Goal: Task Accomplishment & Management: Complete application form

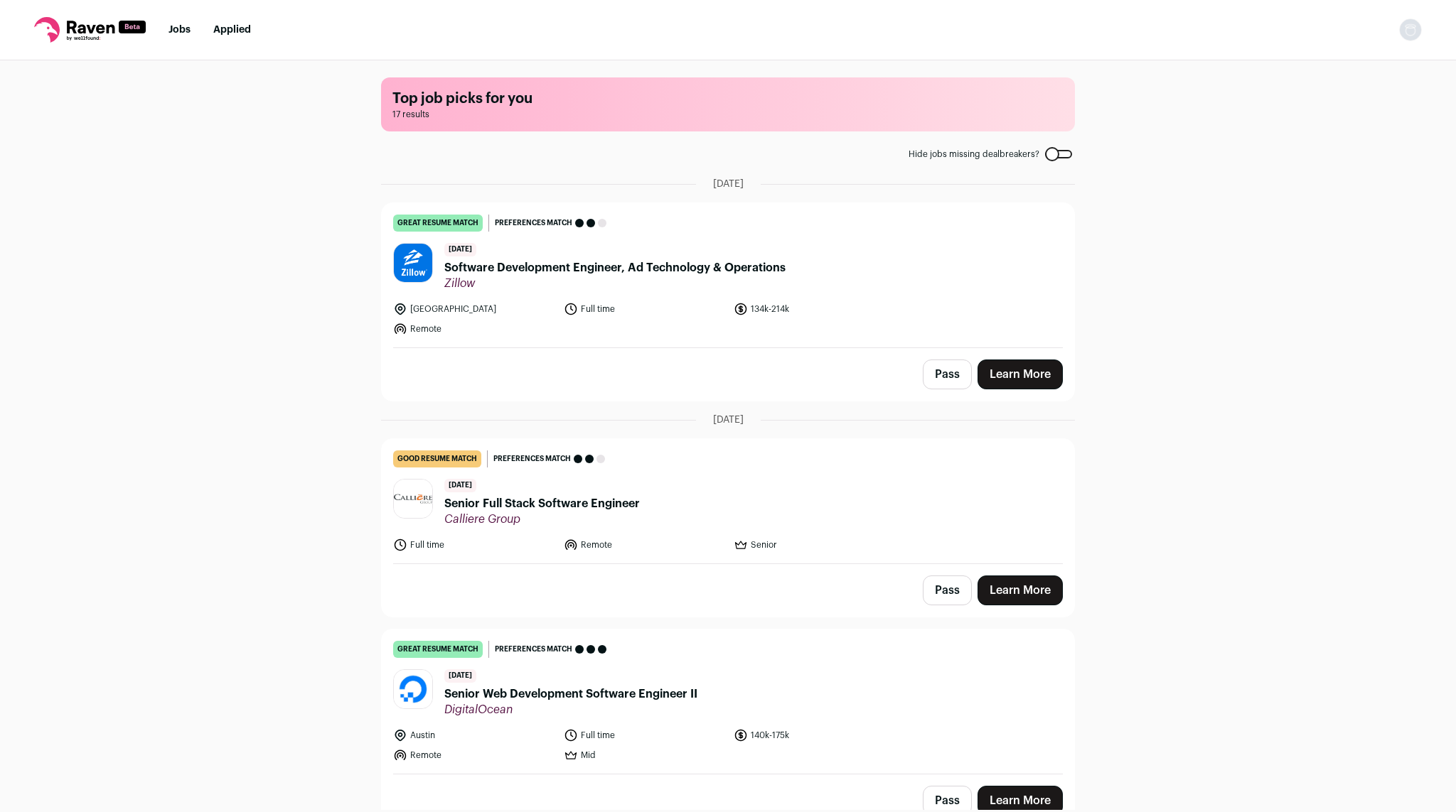
scroll to position [2526, 0]
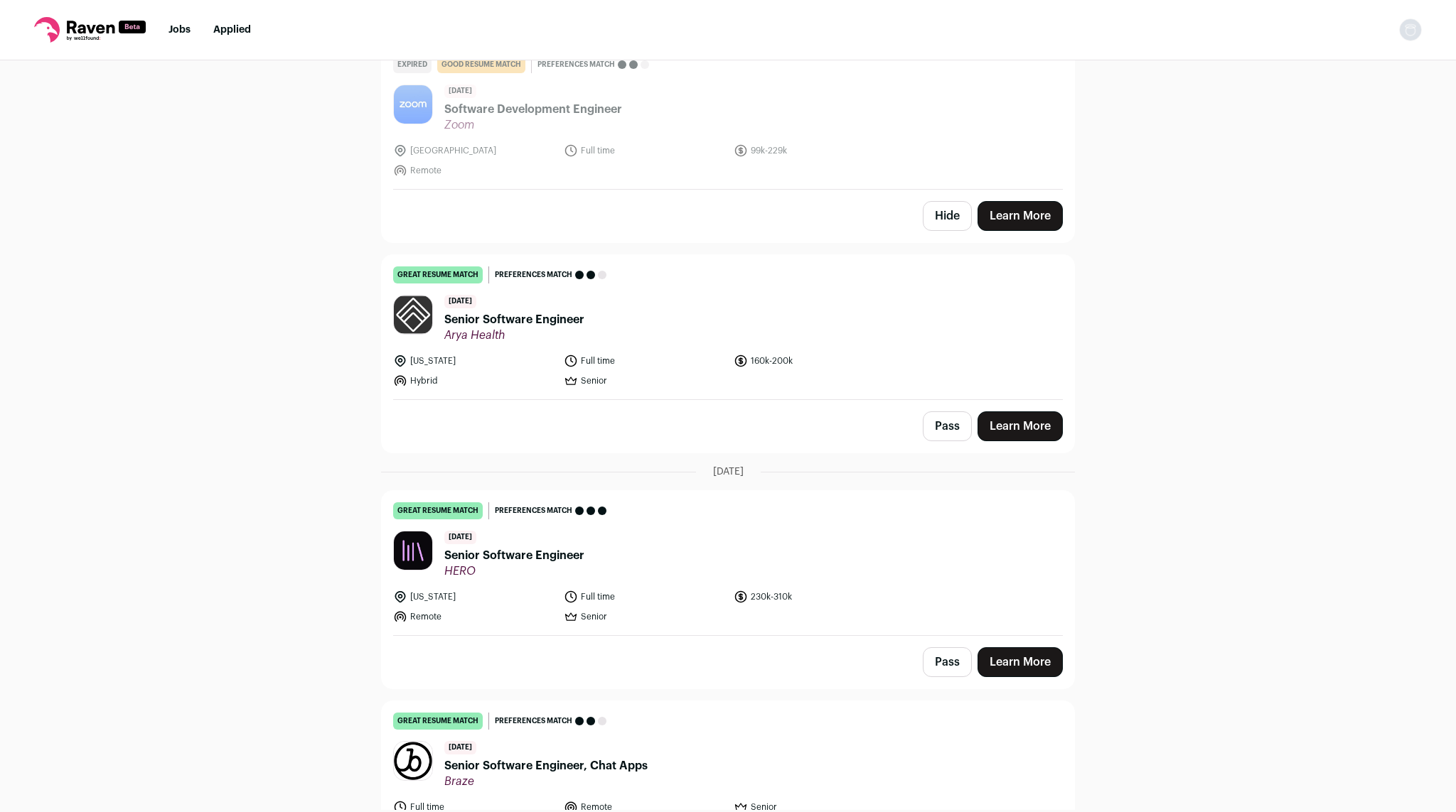
click at [179, 35] on link "Jobs" at bounding box center [179, 30] width 22 height 10
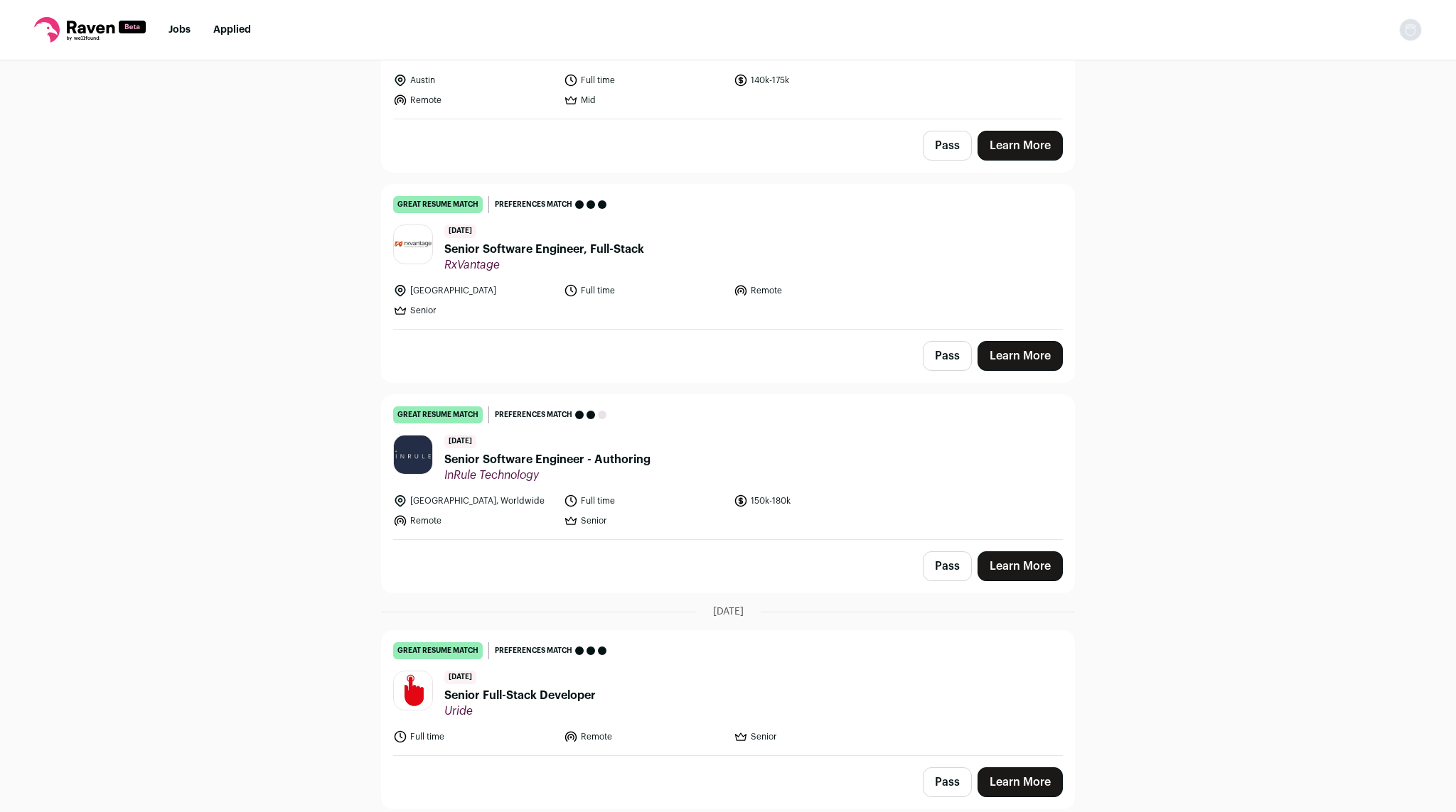
scroll to position [905, 0]
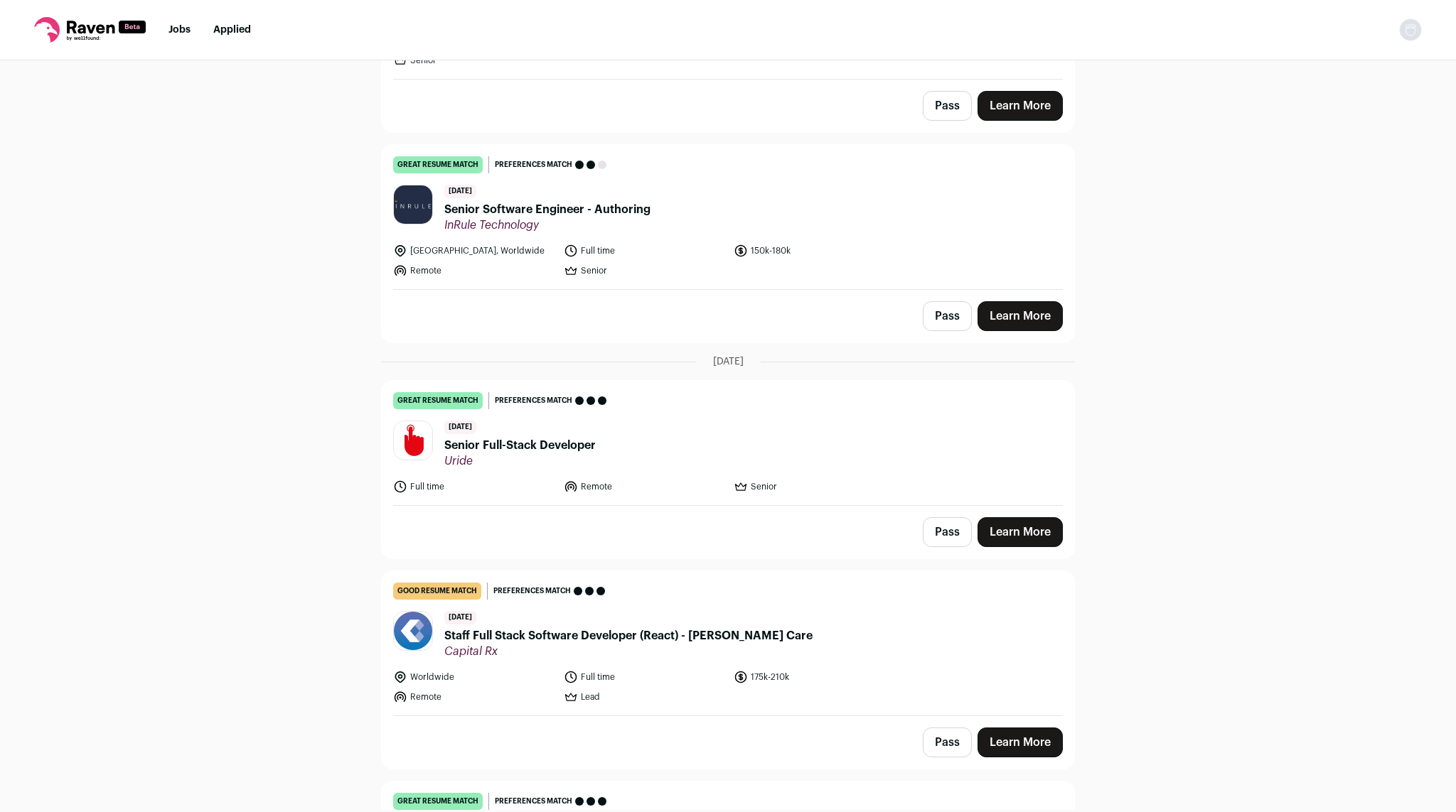
click at [538, 455] on span "Uride" at bounding box center [520, 461] width 152 height 14
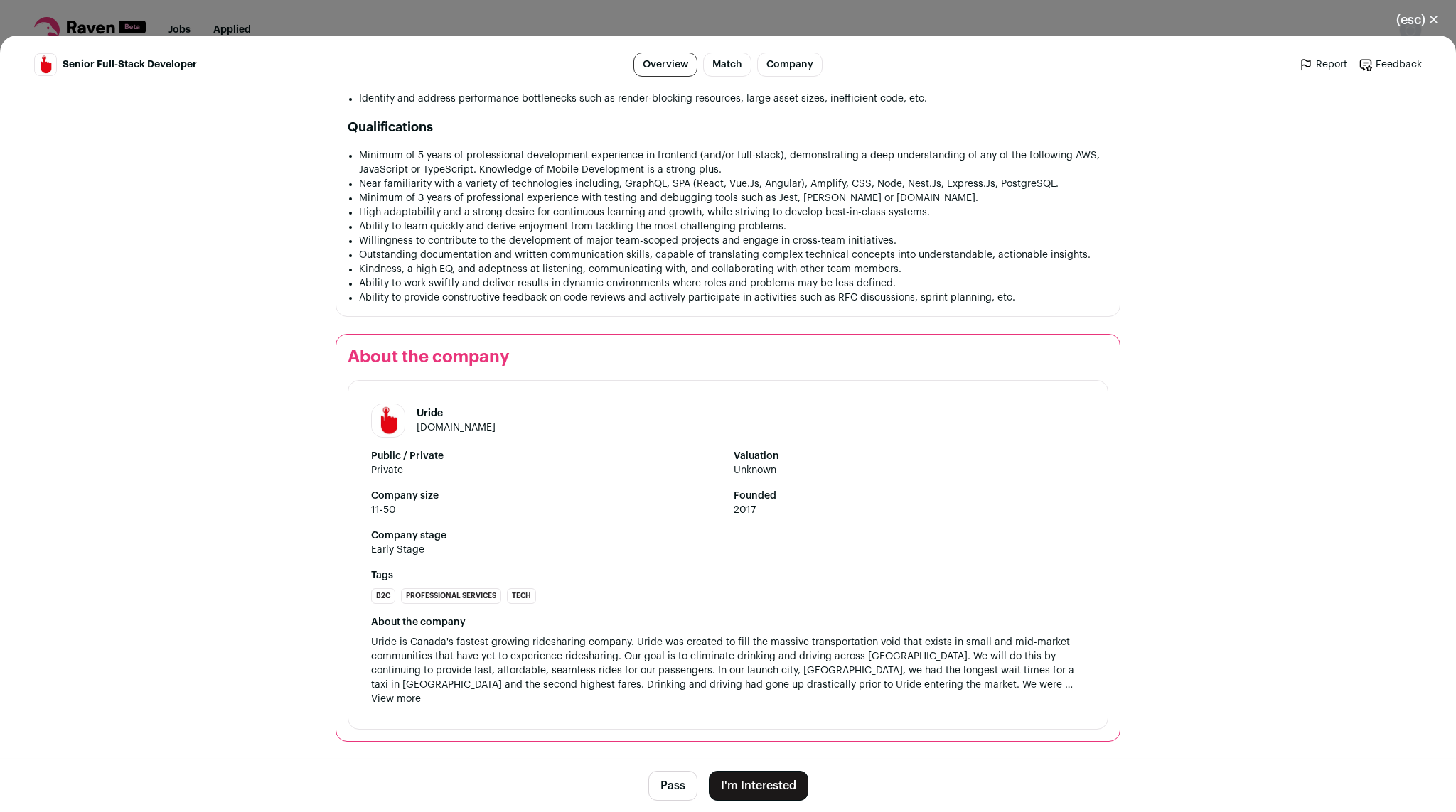
scroll to position [1141, 0]
click at [1416, 15] on button "(esc) ✕" at bounding box center [1417, 19] width 77 height 31
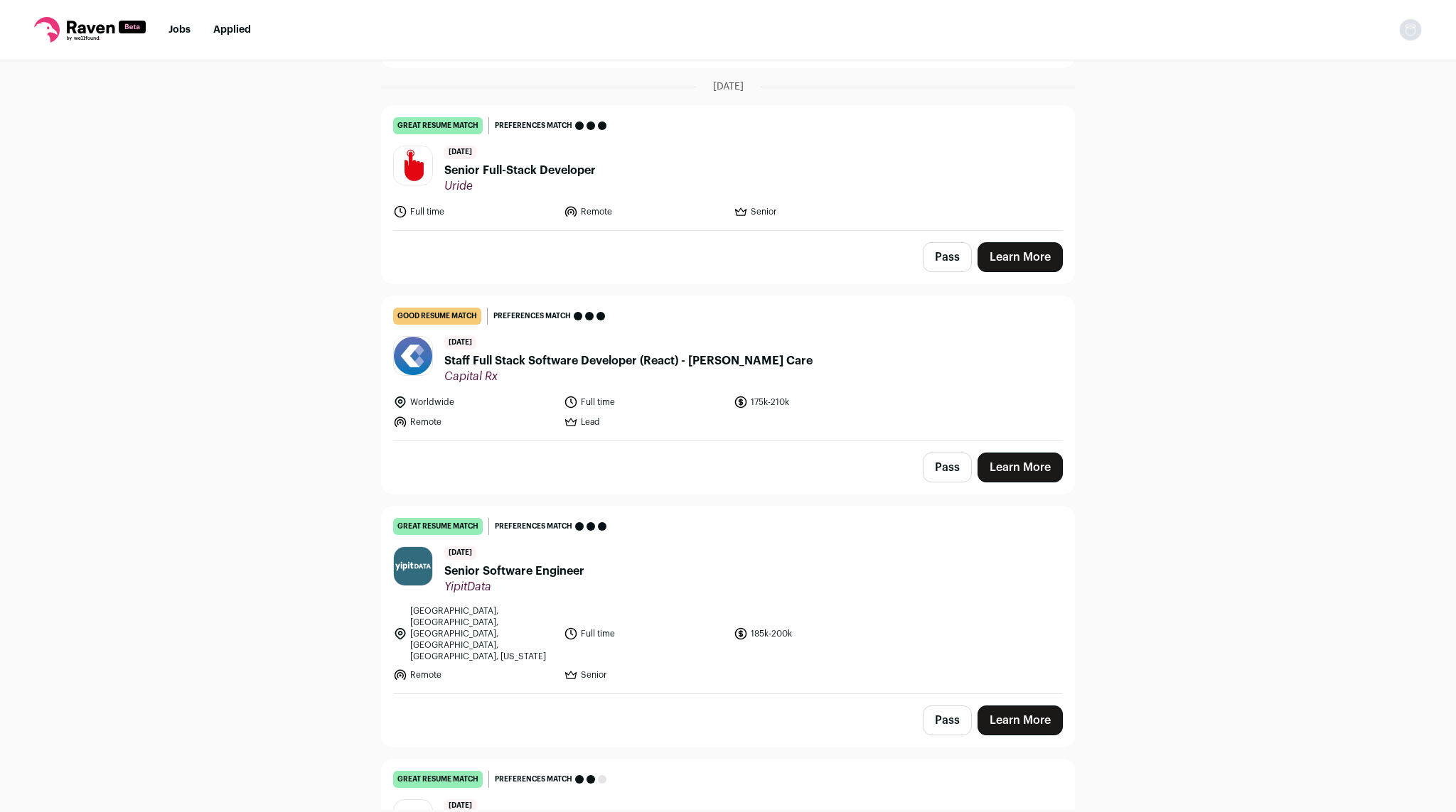
scroll to position [1320, 0]
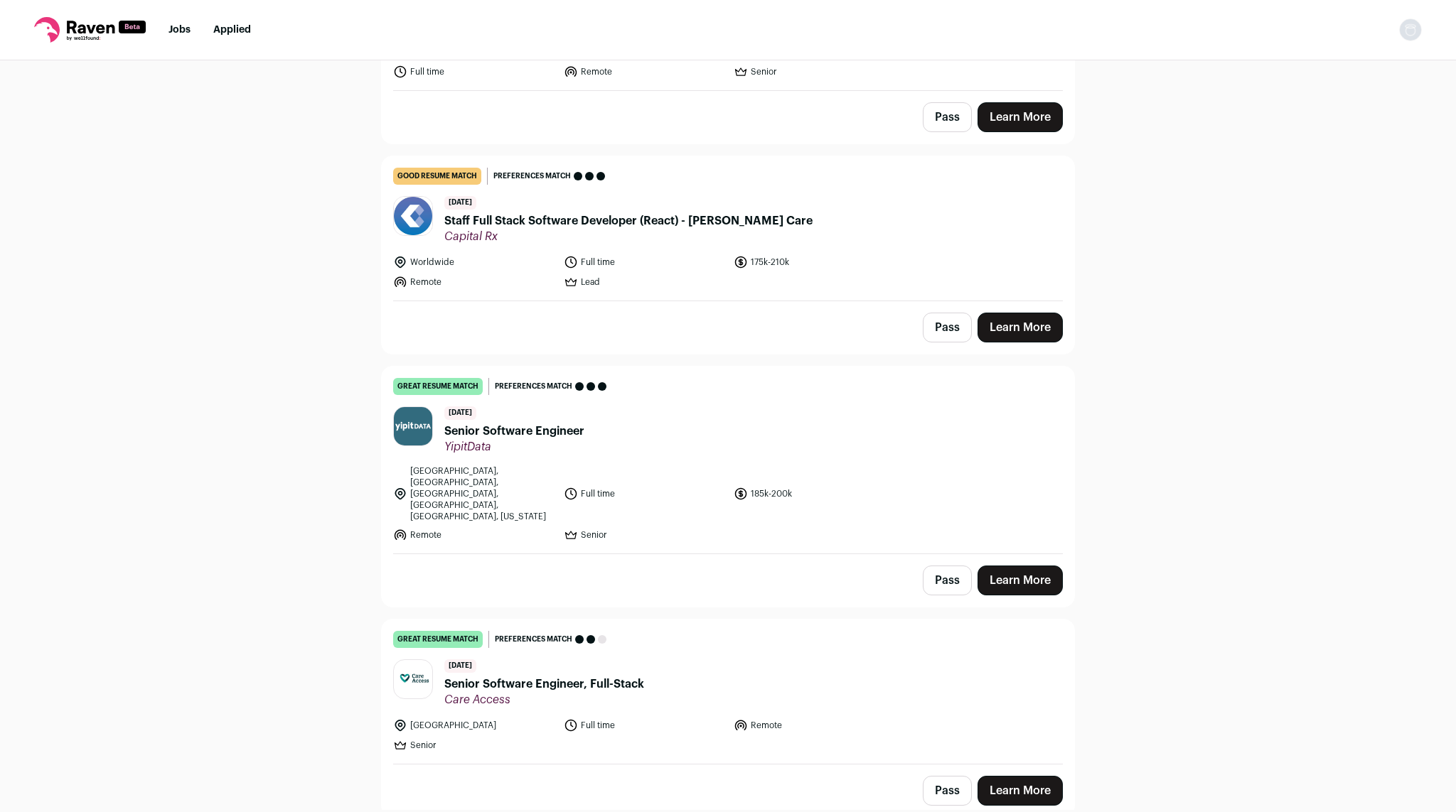
click at [495, 446] on span "YipitData" at bounding box center [514, 446] width 140 height 14
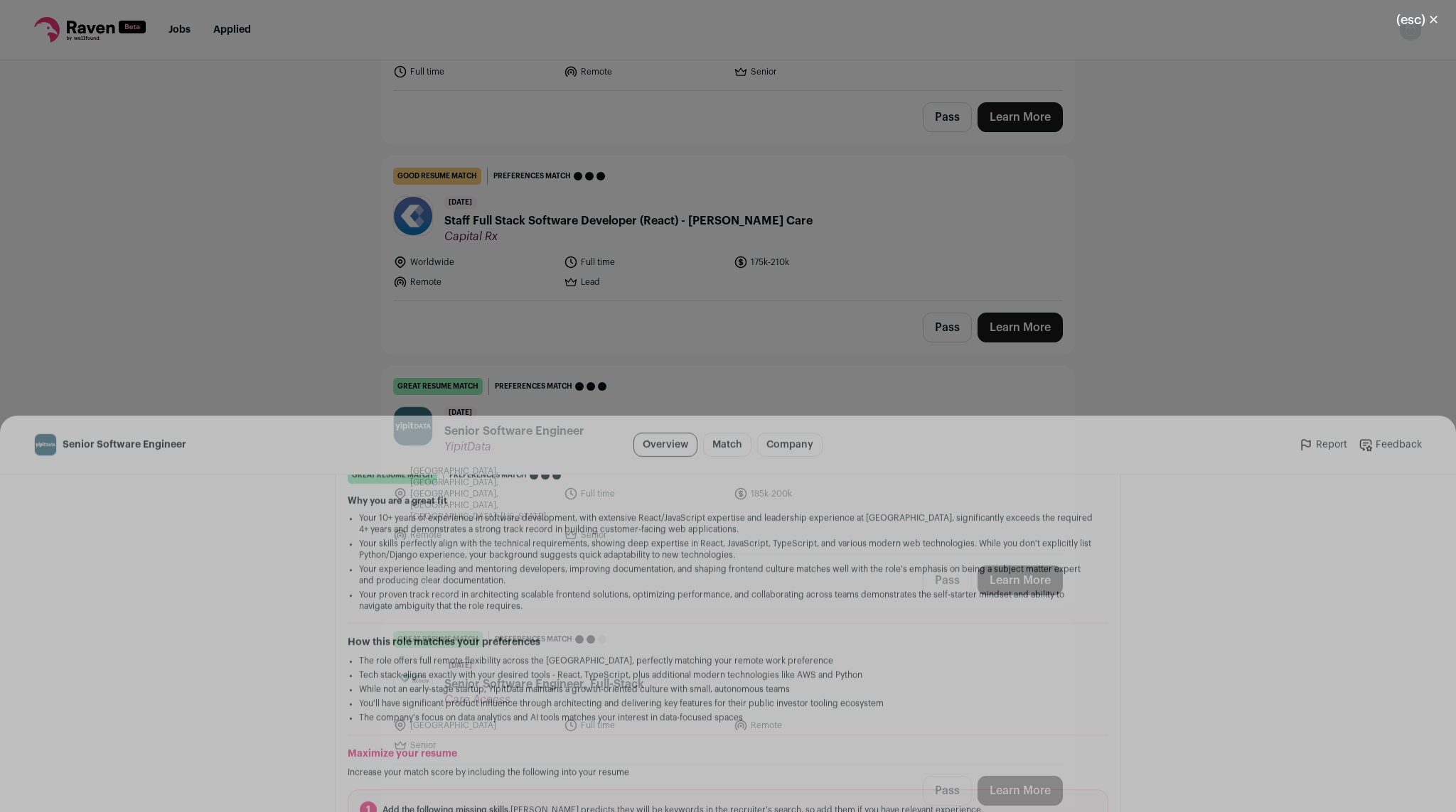
scroll to position [297, 0]
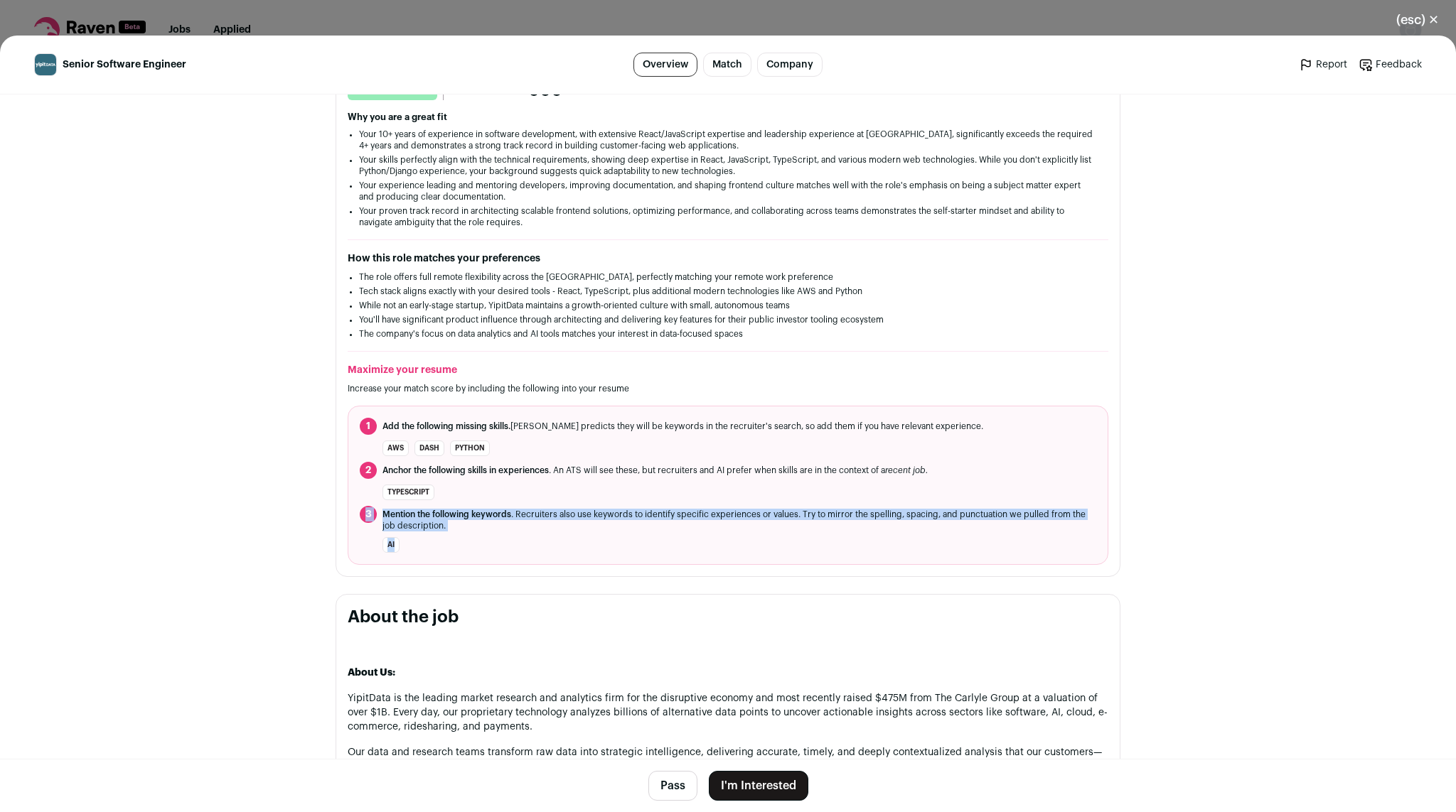
drag, startPoint x: 482, startPoint y: 473, endPoint x: 532, endPoint y: 626, distance: 161.0
click at [532, 577] on section "“I evaluated your resume experience. This is what I found.” great resume match …" at bounding box center [727, 300] width 784 height 554
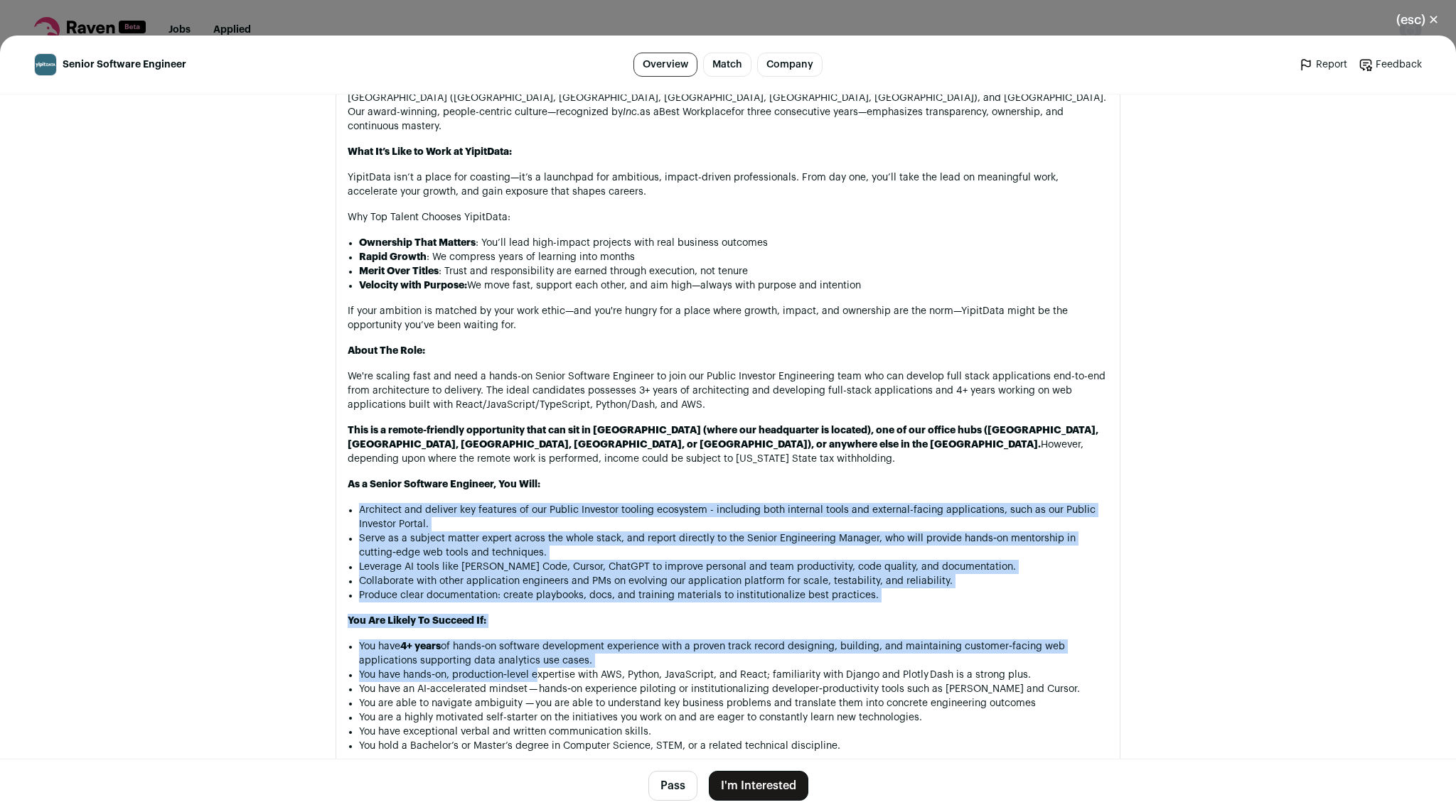
drag, startPoint x: 532, startPoint y: 626, endPoint x: 361, endPoint y: 446, distance: 248.3
click at [361, 446] on div "About Us: YipitData is the leading market research and analytics firm for the d…" at bounding box center [728, 489] width 761 height 1142
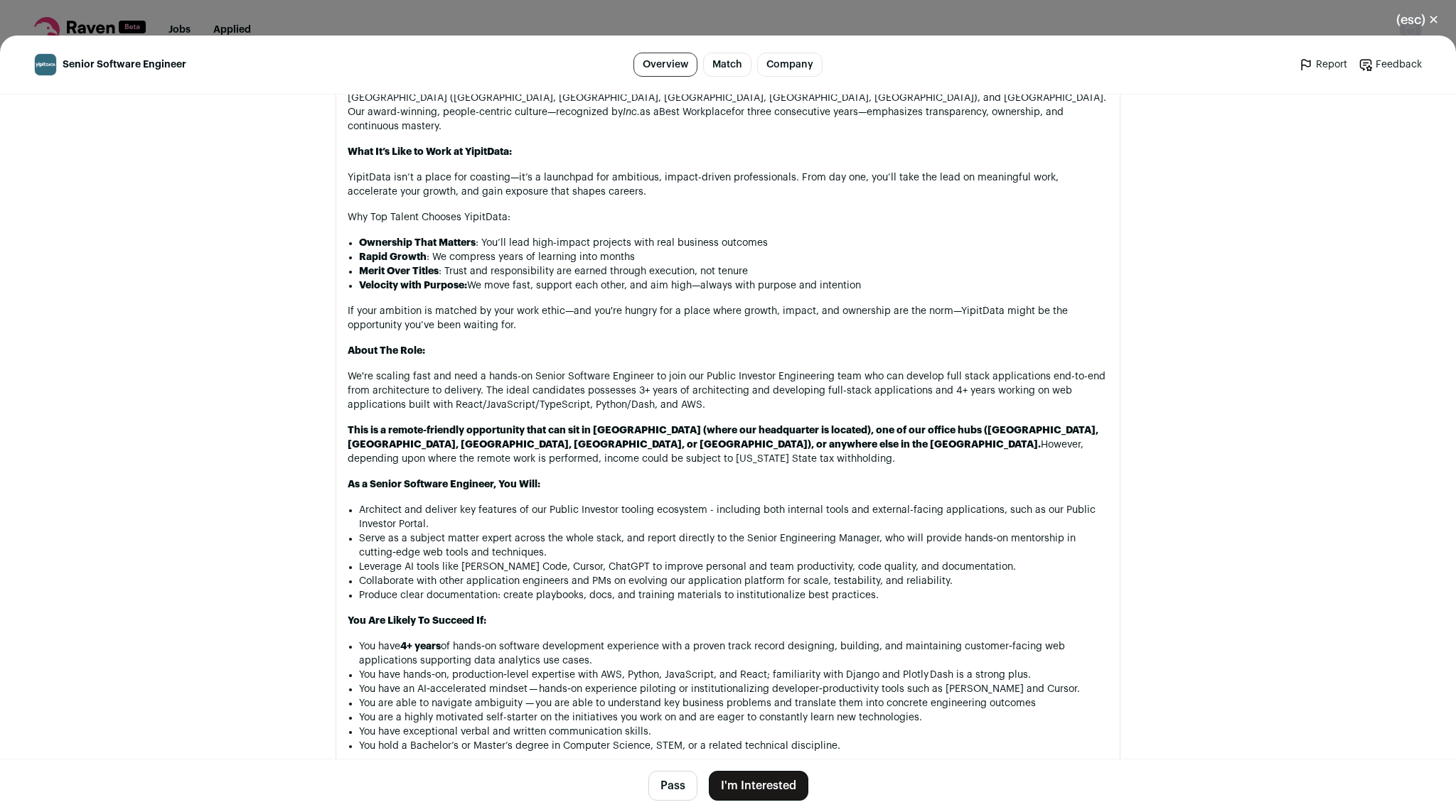
click at [361, 446] on div "About Us: YipitData is the leading market research and analytics firm for the d…" at bounding box center [728, 489] width 761 height 1142
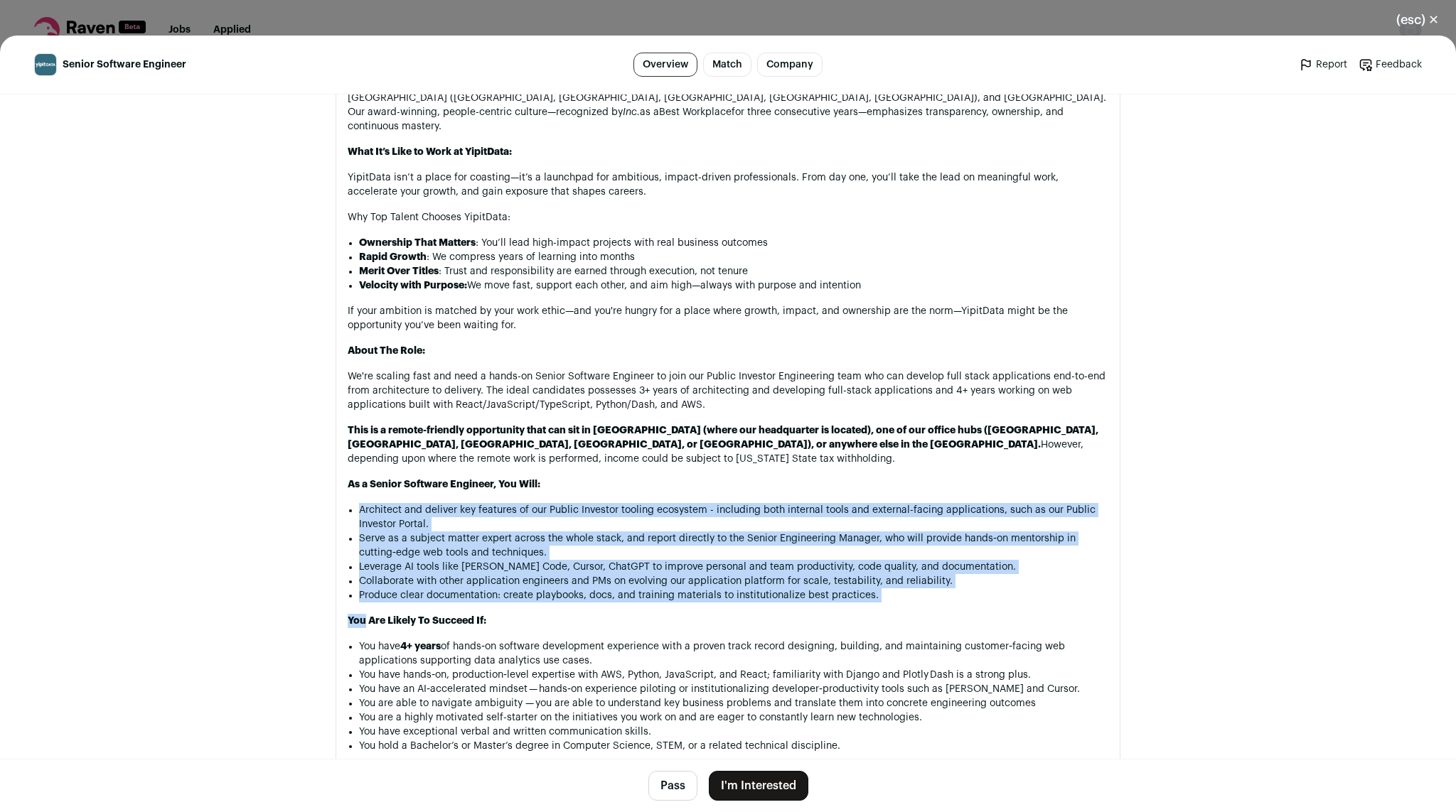
drag, startPoint x: 361, startPoint y: 446, endPoint x: 590, endPoint y: 563, distance: 257.2
click at [590, 563] on div "About Us: YipitData is the leading market research and analytics firm for the d…" at bounding box center [728, 489] width 761 height 1142
drag, startPoint x: 590, startPoint y: 563, endPoint x: 448, endPoint y: 449, distance: 182.1
click at [448, 449] on div "About Us: YipitData is the leading market research and analytics firm for the d…" at bounding box center [728, 489] width 761 height 1142
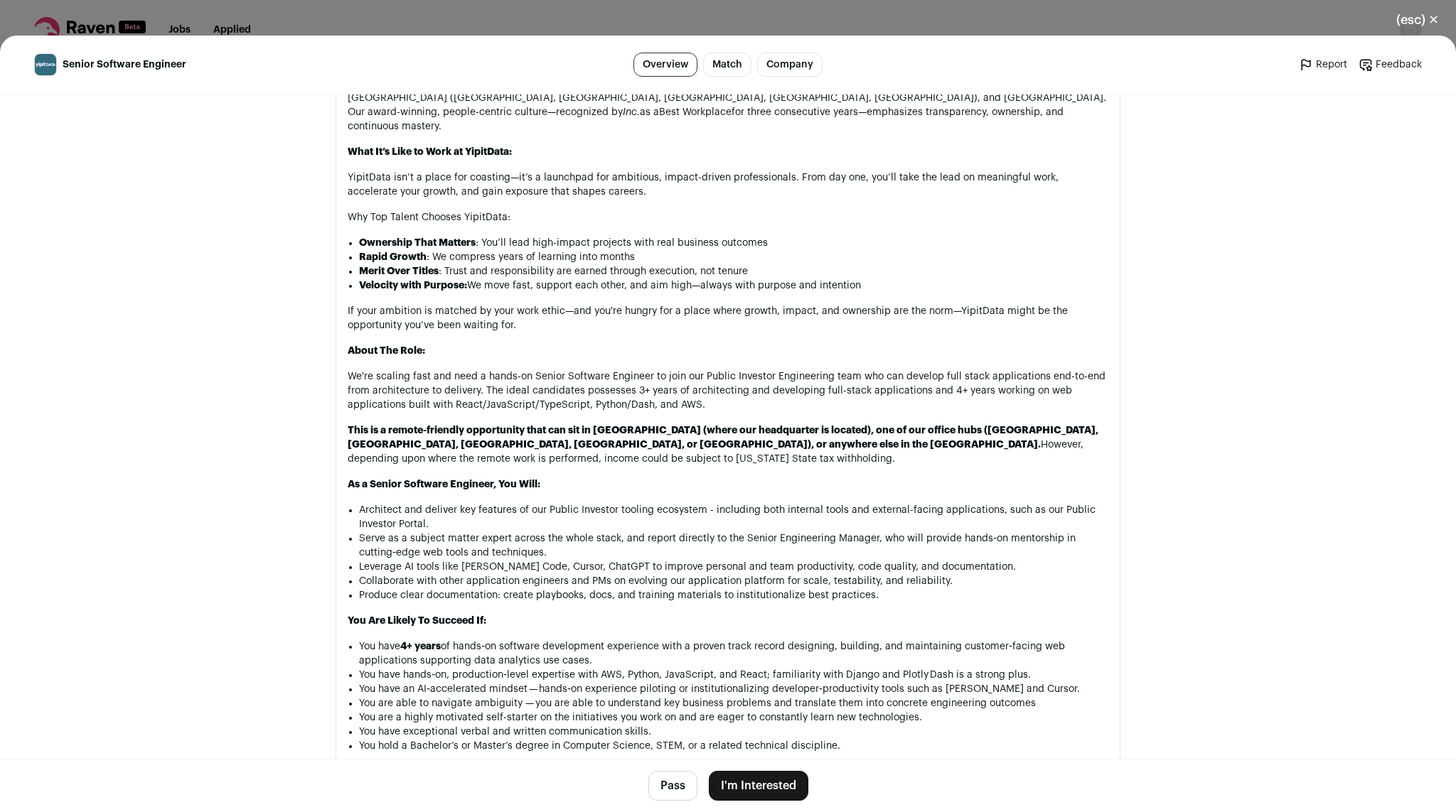
click at [448, 449] on div "About Us: YipitData is the leading market research and analytics firm for the d…" at bounding box center [728, 489] width 761 height 1142
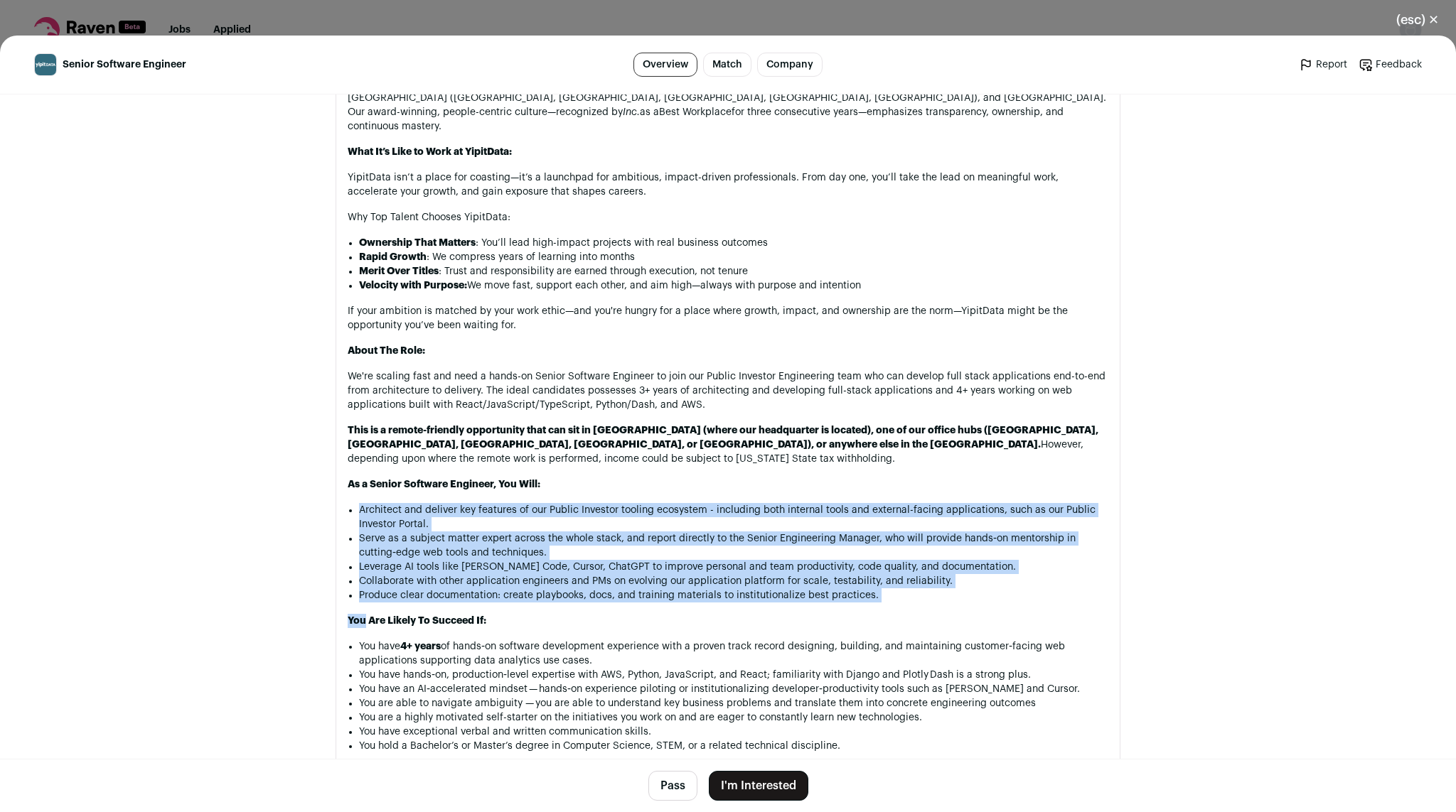
drag, startPoint x: 448, startPoint y: 449, endPoint x: 643, endPoint y: 559, distance: 223.9
click at [643, 559] on div "About Us: YipitData is the leading market research and analytics firm for the d…" at bounding box center [728, 489] width 761 height 1142
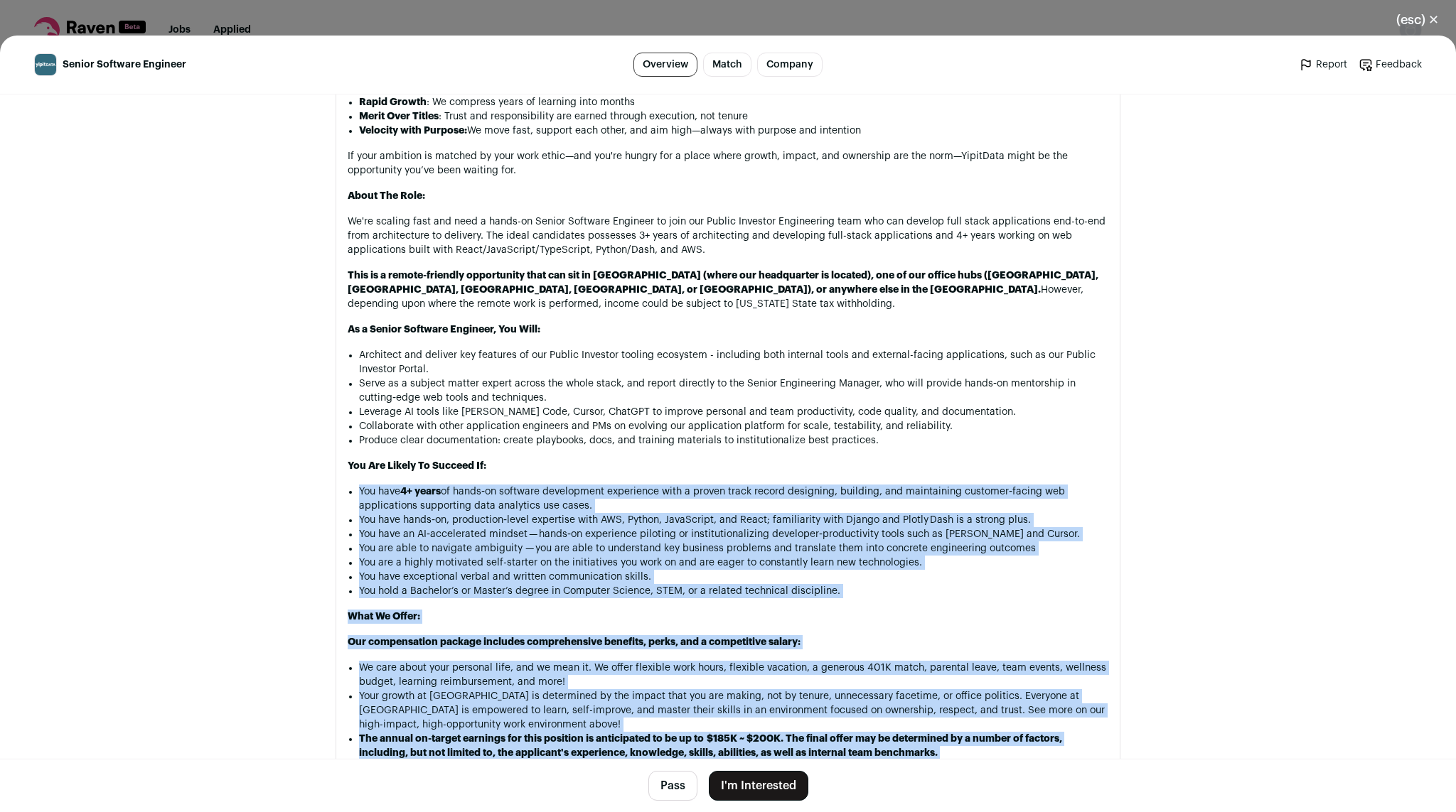
scroll to position [1253, 0]
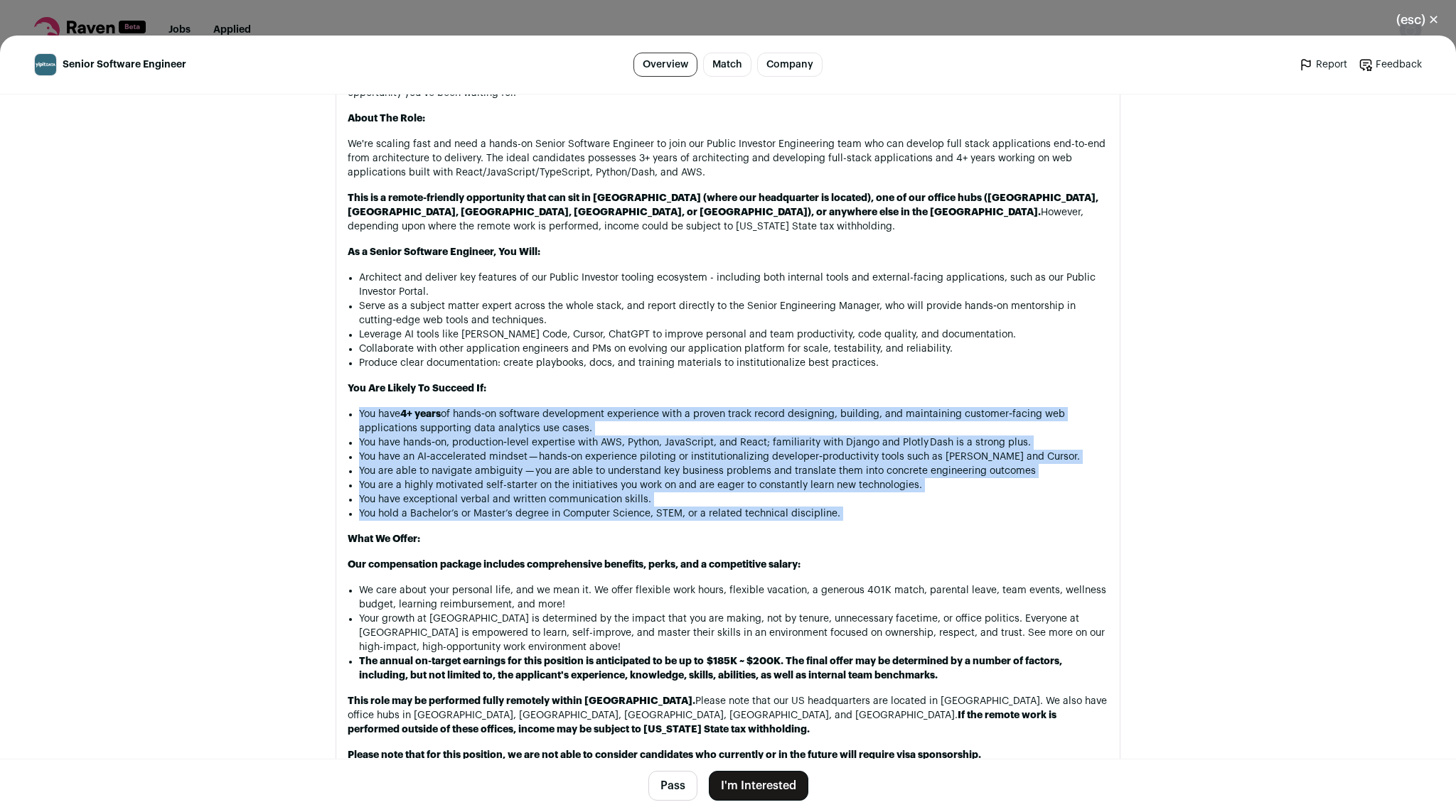
drag, startPoint x: 502, startPoint y: 574, endPoint x: 613, endPoint y: 485, distance: 142.3
click at [613, 485] on div "About Us: YipitData is the leading market research and analytics firm for the d…" at bounding box center [728, 256] width 761 height 1142
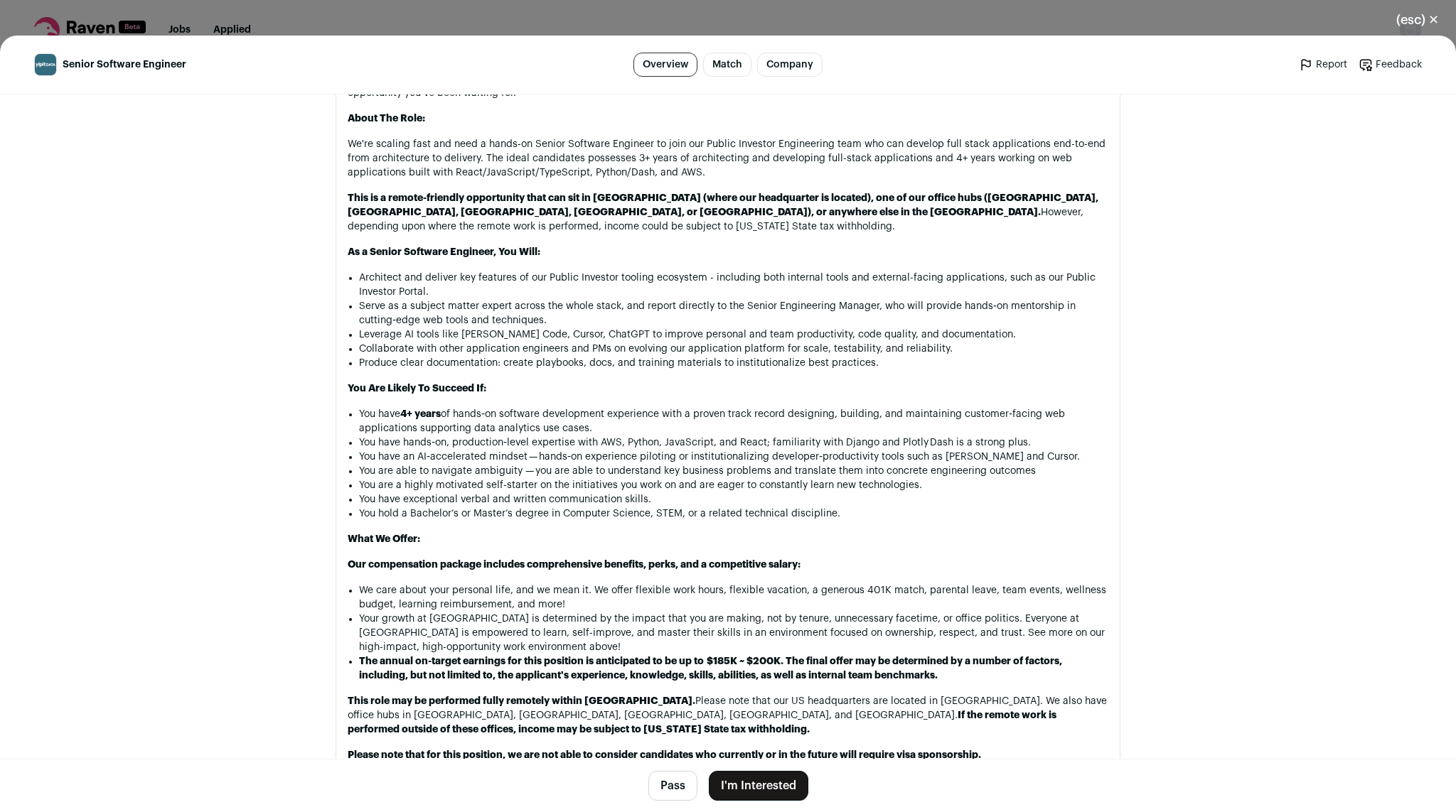
click at [613, 485] on div "About Us: YipitData is the leading market research and analytics firm for the d…" at bounding box center [728, 256] width 761 height 1142
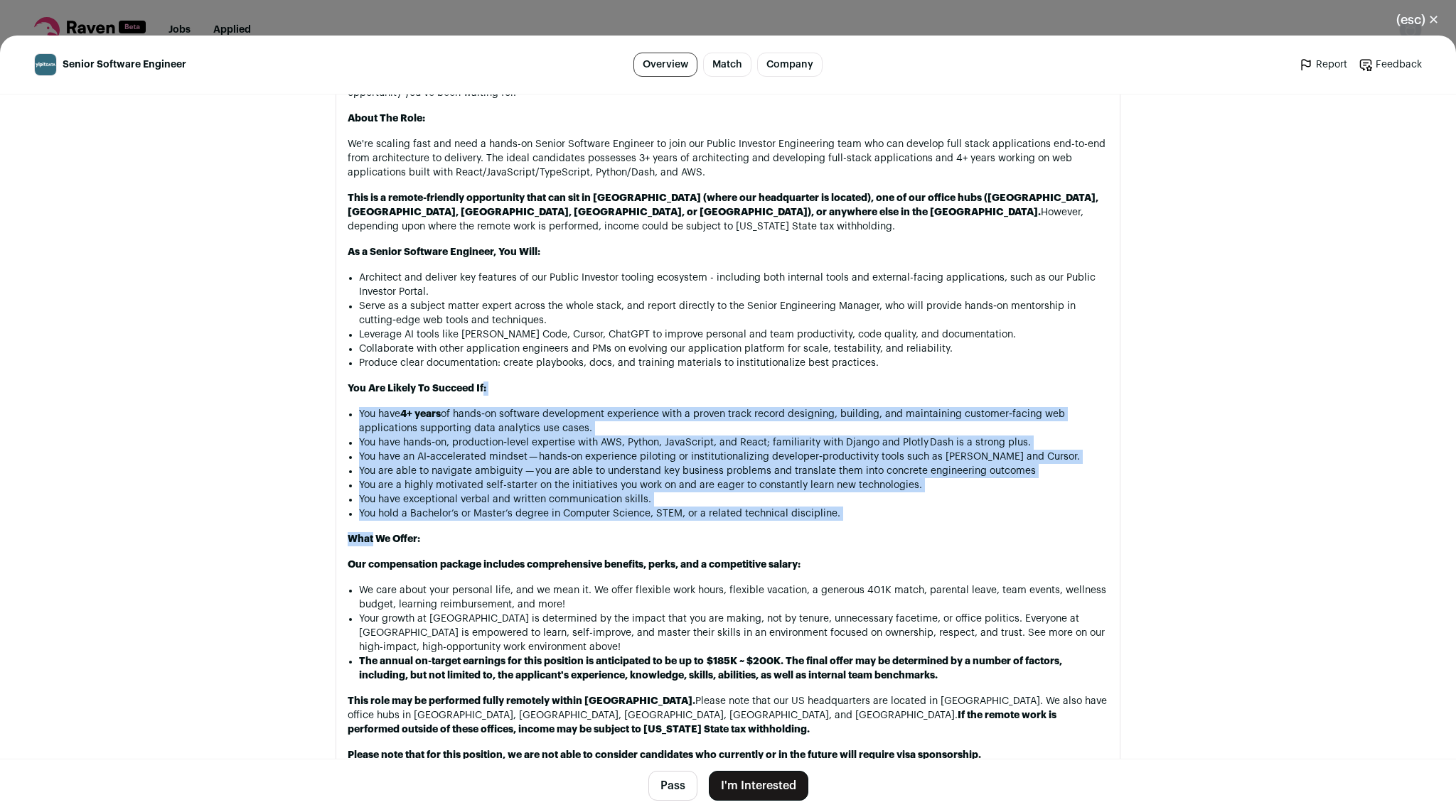
drag, startPoint x: 613, startPoint y: 485, endPoint x: 586, endPoint y: 337, distance: 150.4
click at [586, 337] on div "About Us: YipitData is the leading market research and analytics firm for the d…" at bounding box center [728, 256] width 761 height 1142
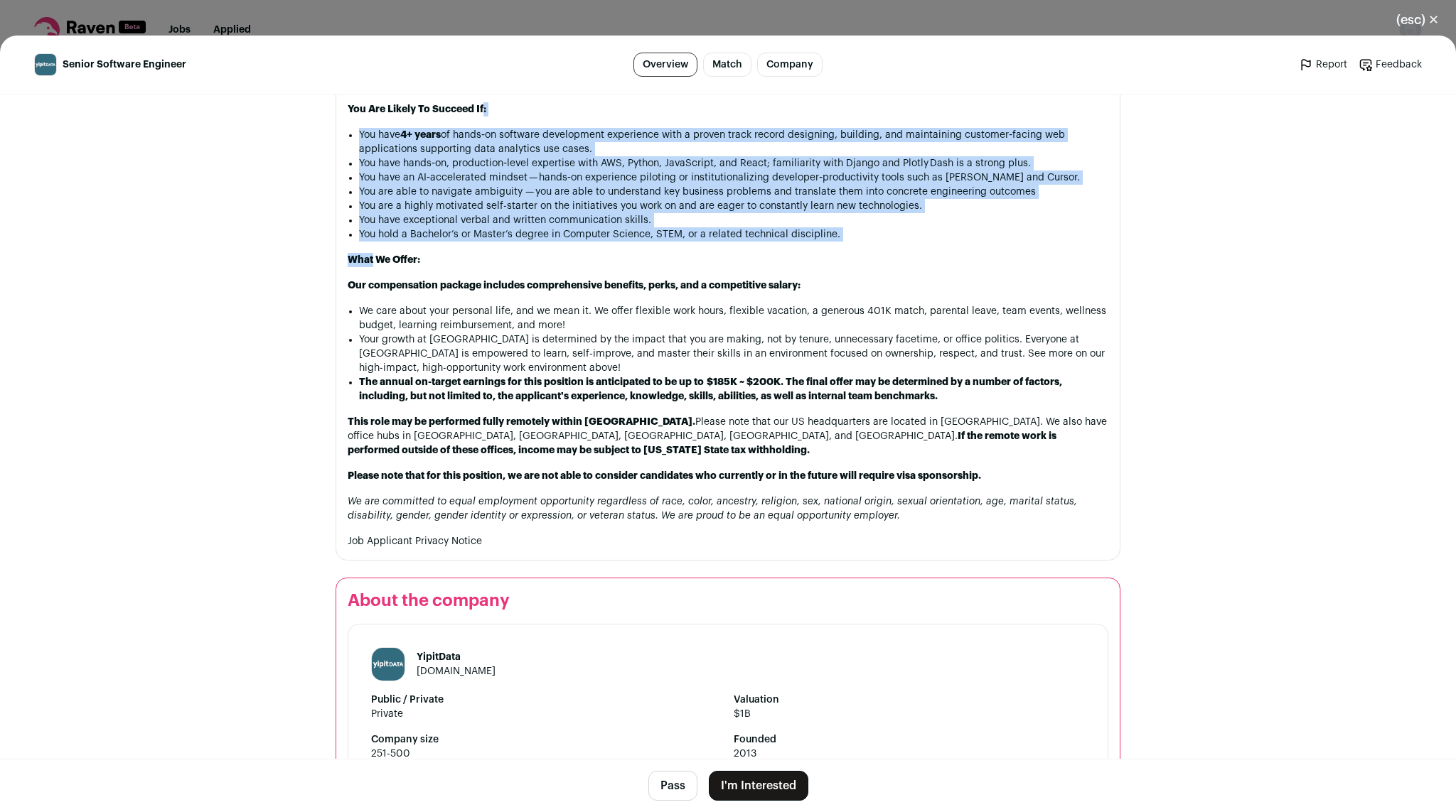
scroll to position [1682, 0]
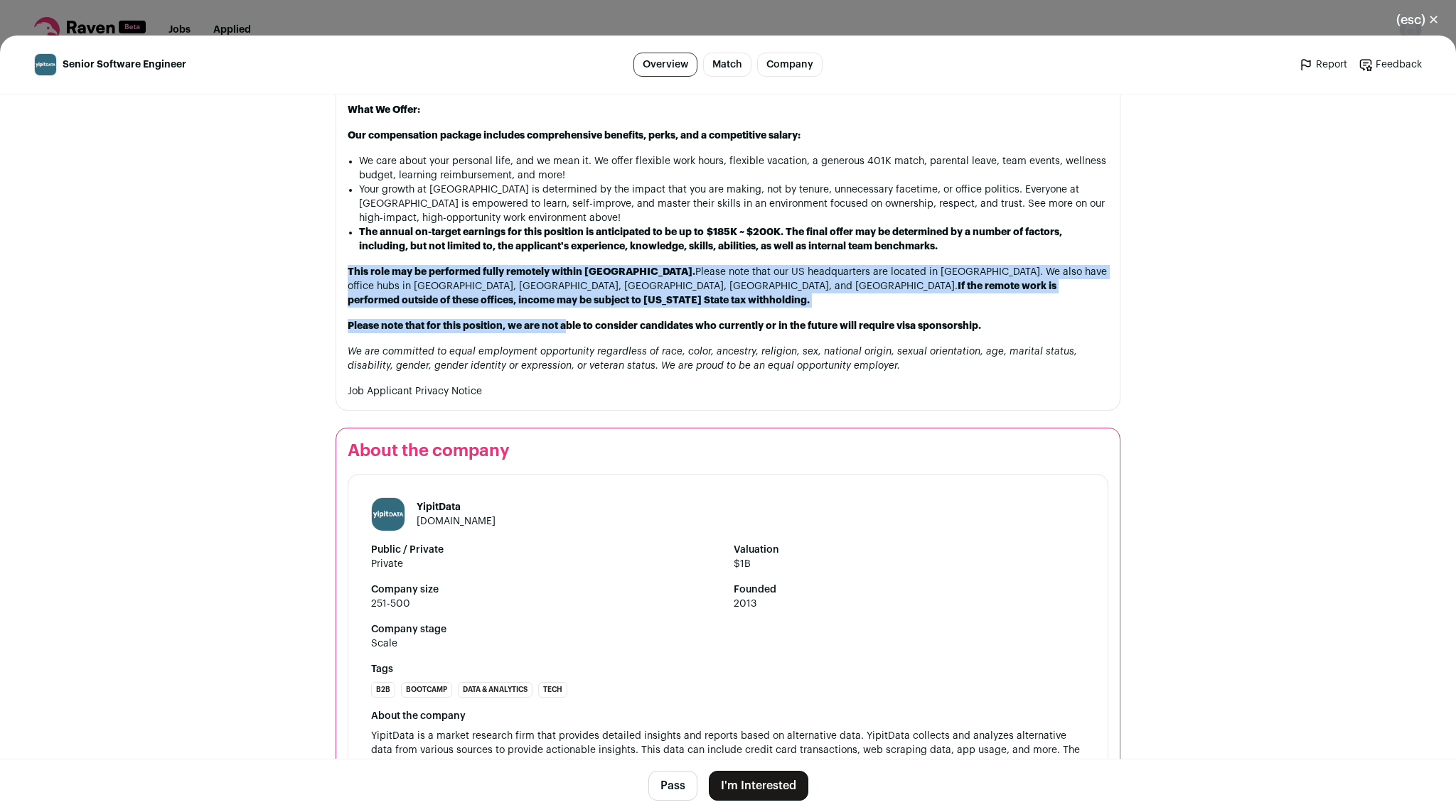
drag, startPoint x: 560, startPoint y: 265, endPoint x: 550, endPoint y: 215, distance: 51.0
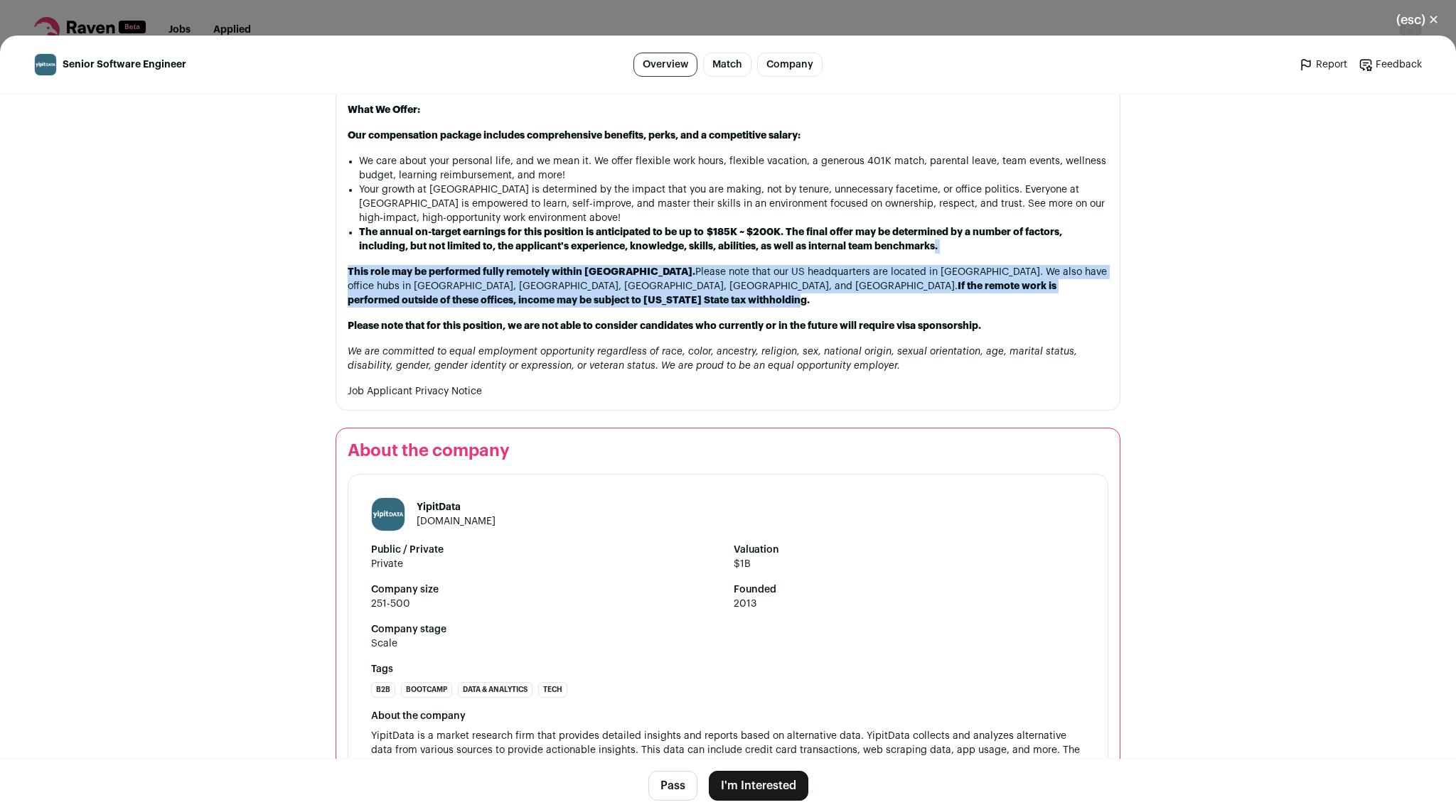
drag, startPoint x: 550, startPoint y: 215, endPoint x: 539, endPoint y: 252, distance: 38.6
drag, startPoint x: 539, startPoint y: 252, endPoint x: 512, endPoint y: 215, distance: 45.8
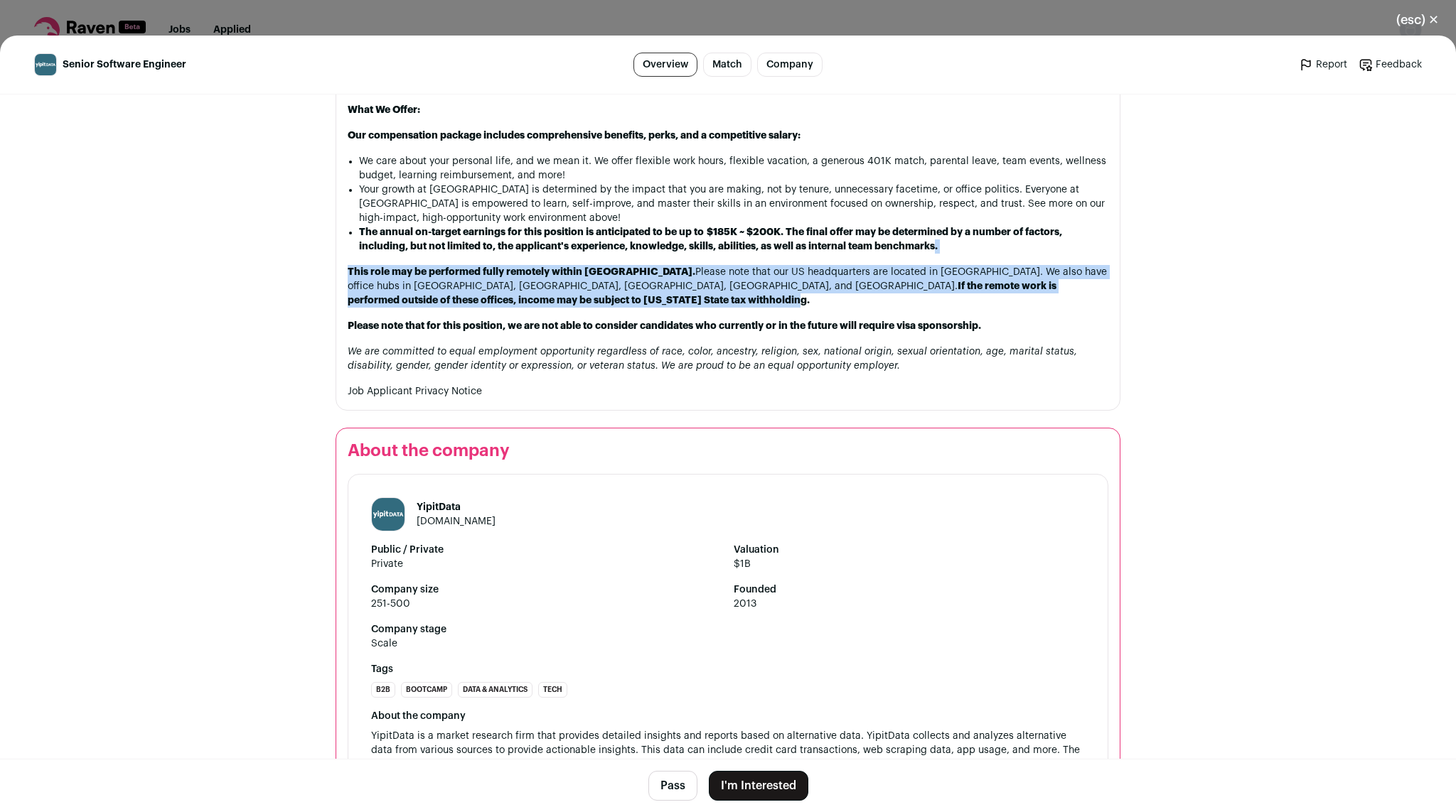
drag, startPoint x: 512, startPoint y: 215, endPoint x: 528, endPoint y: 252, distance: 40.3
drag, startPoint x: 528, startPoint y: 252, endPoint x: 520, endPoint y: 216, distance: 36.9
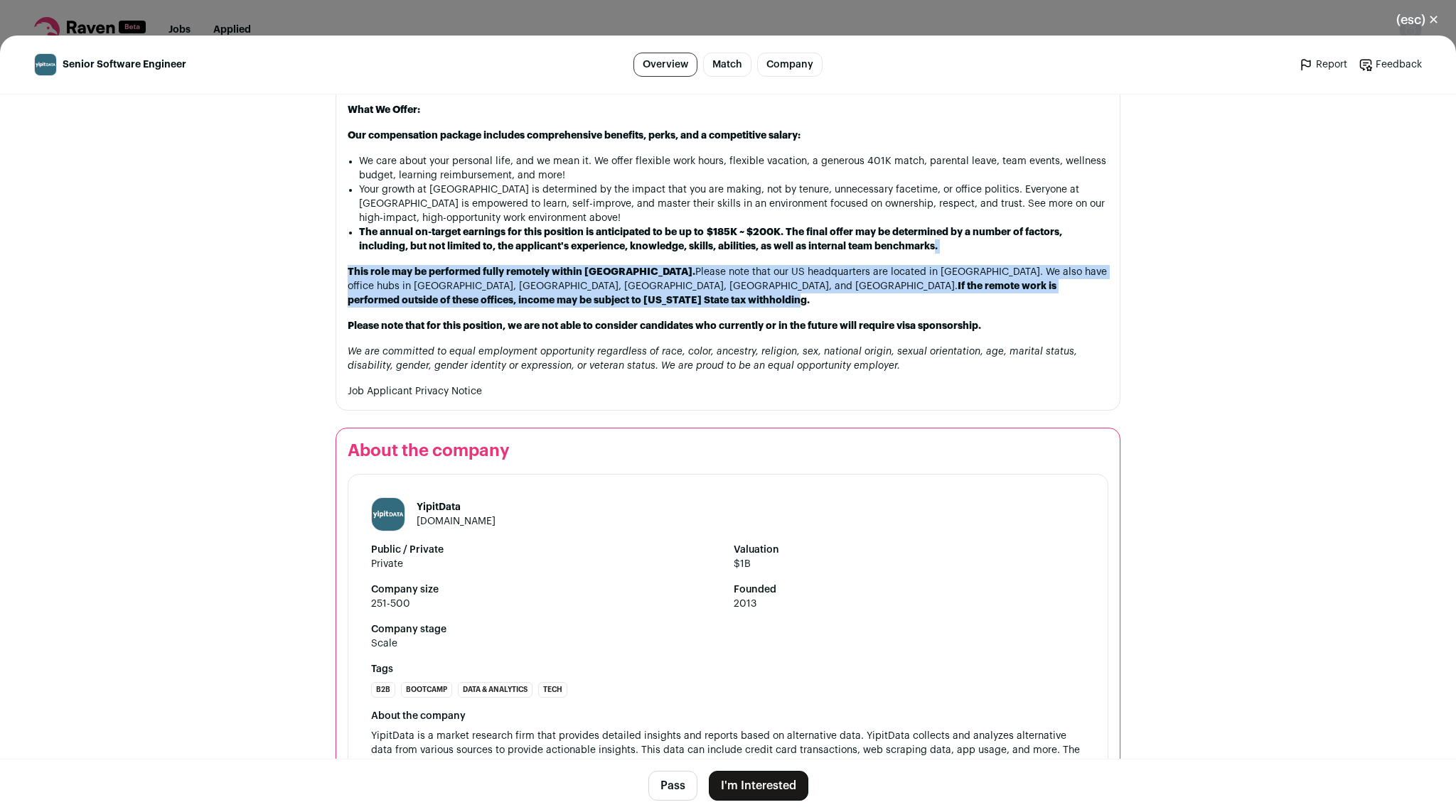
drag, startPoint x: 520, startPoint y: 216, endPoint x: 521, endPoint y: 256, distance: 40.0
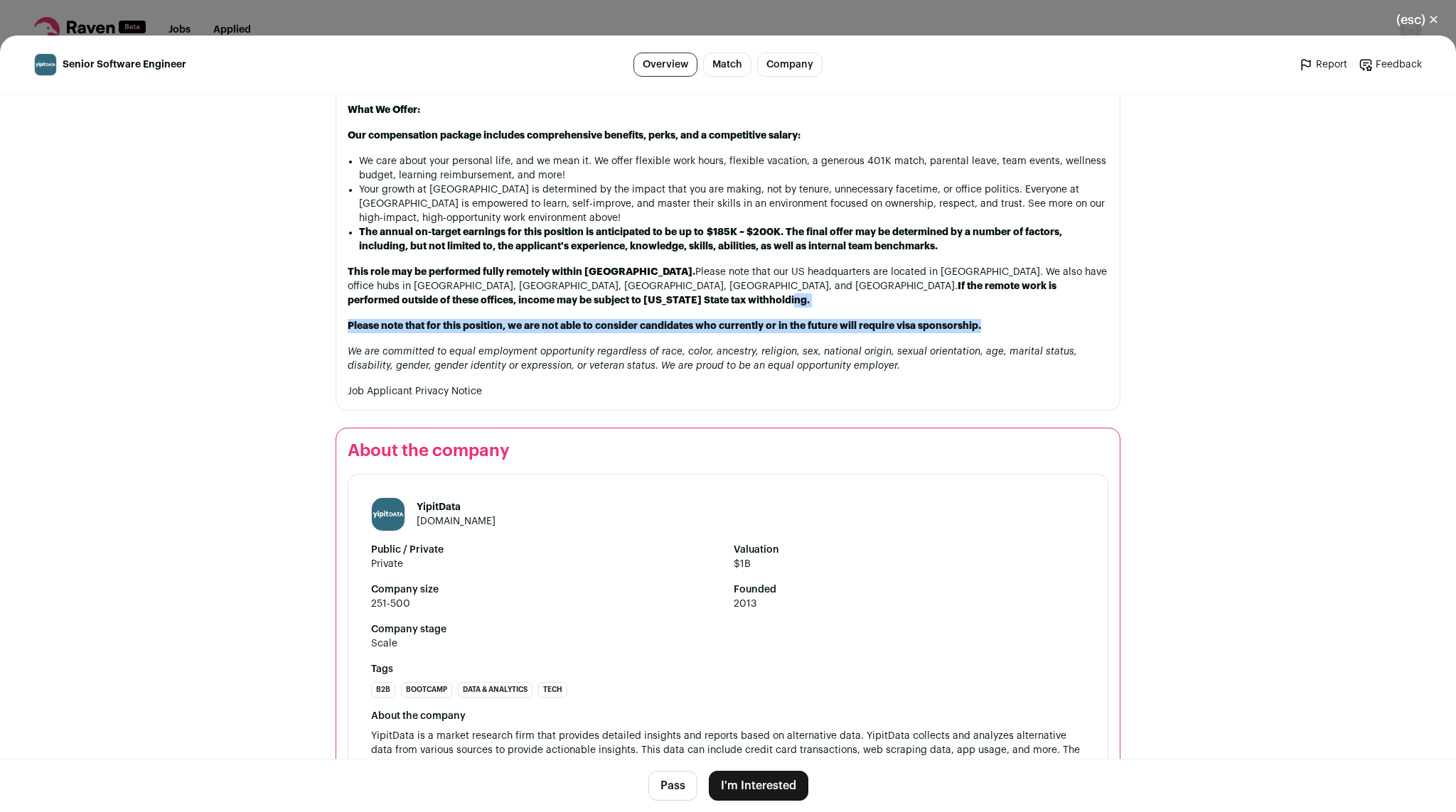
drag, startPoint x: 521, startPoint y: 256, endPoint x: 525, endPoint y: 281, distance: 25.3
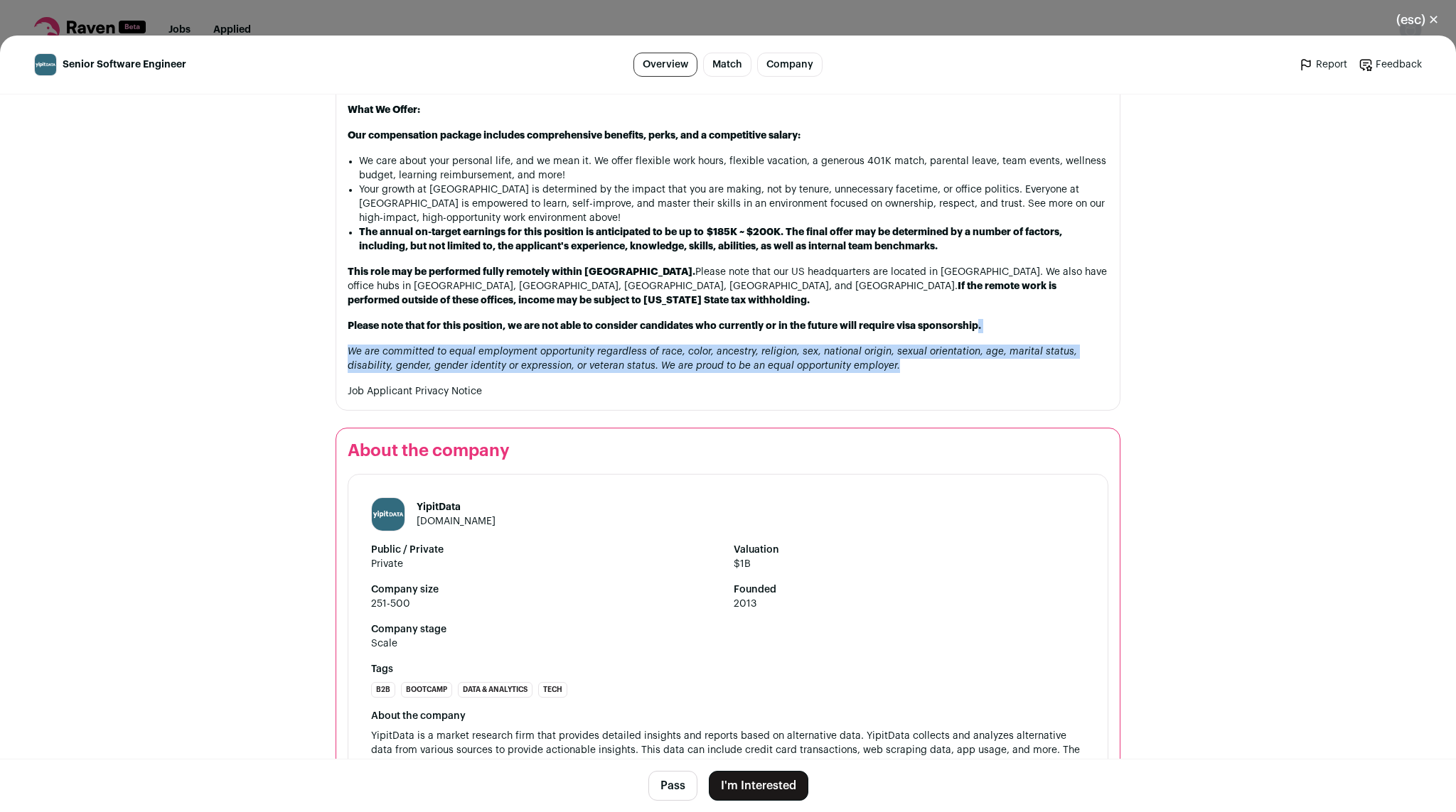
drag, startPoint x: 525, startPoint y: 281, endPoint x: 533, endPoint y: 319, distance: 38.8
drag, startPoint x: 533, startPoint y: 319, endPoint x: 525, endPoint y: 288, distance: 32.0
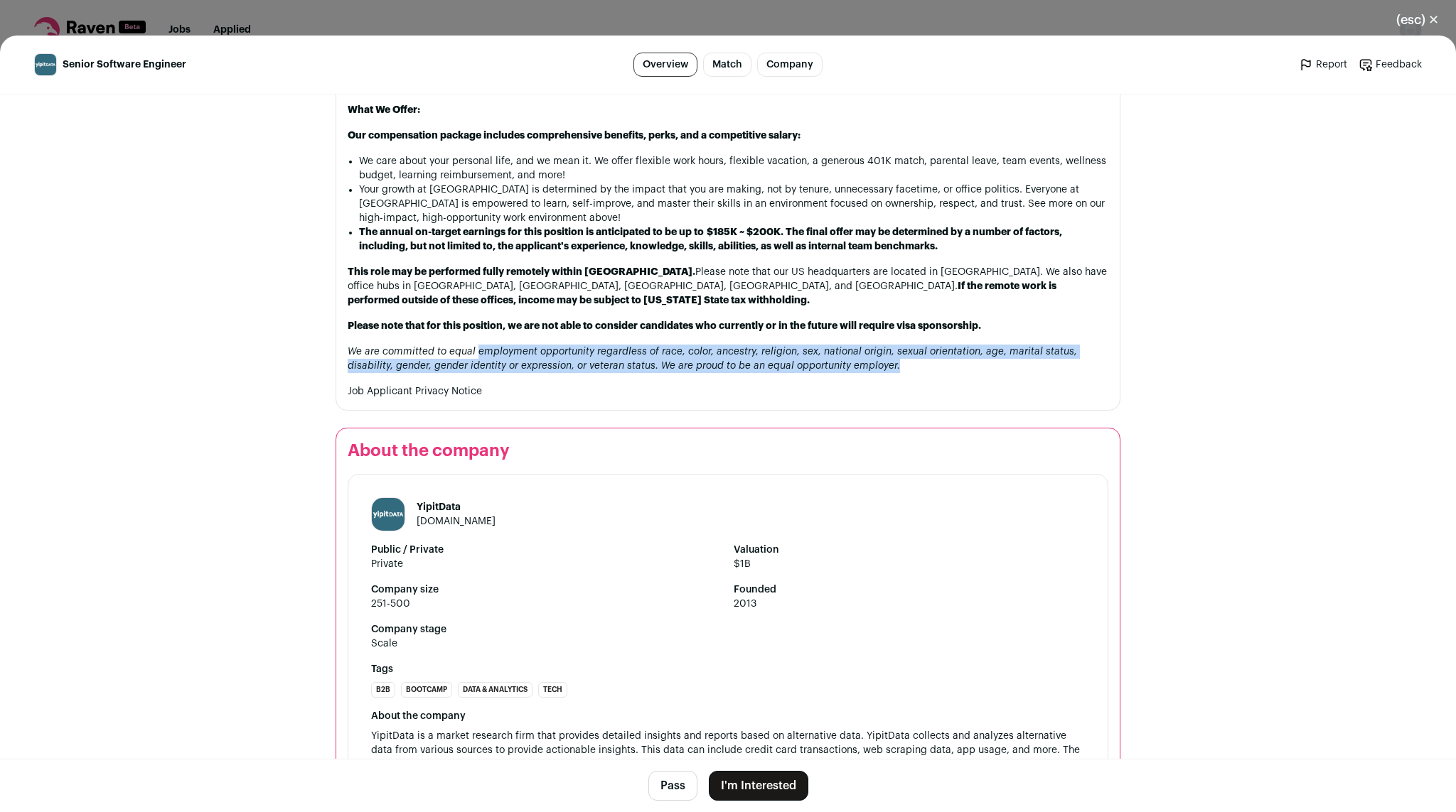
scroll to position [1706, 0]
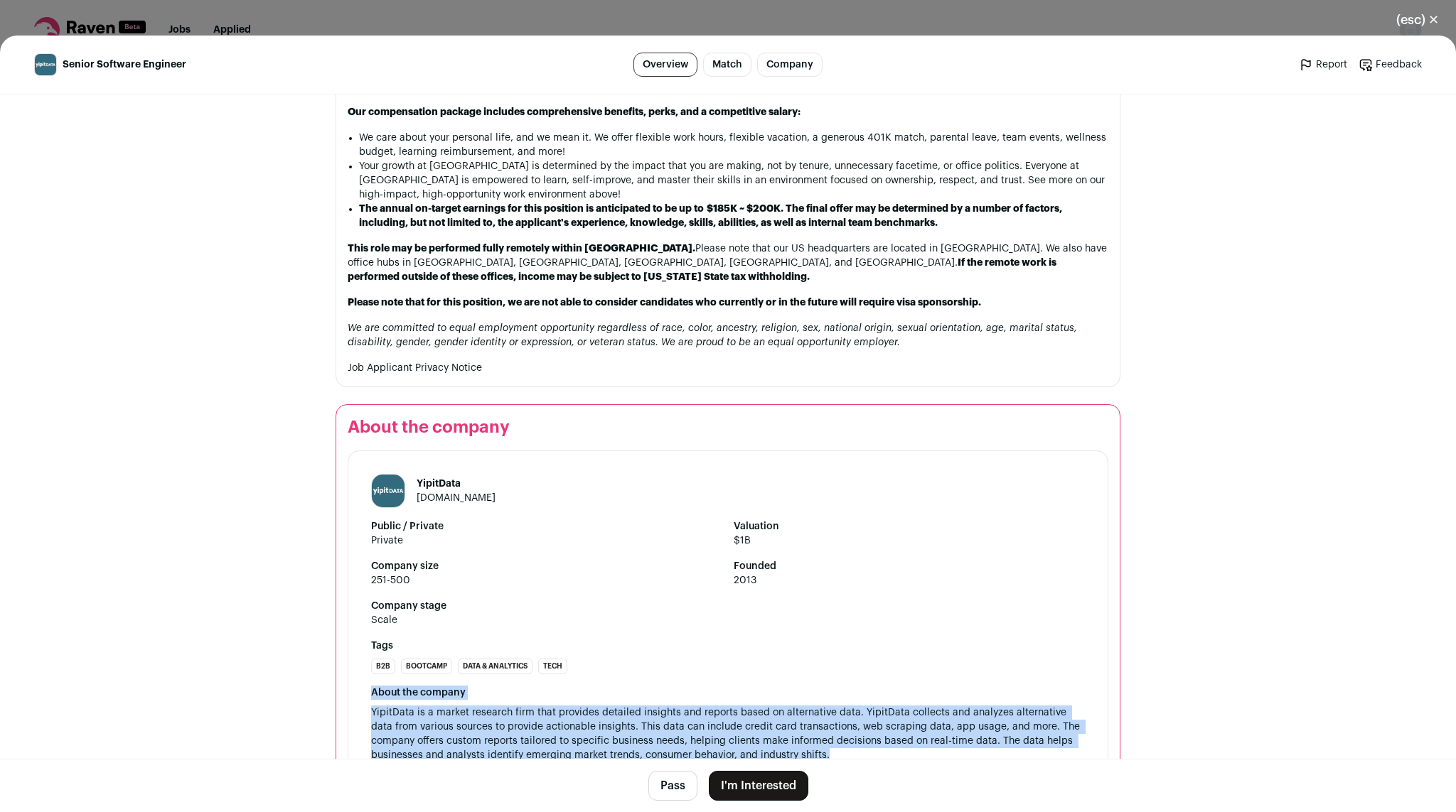
drag, startPoint x: 613, startPoint y: 629, endPoint x: 639, endPoint y: 715, distance: 89.8
click at [639, 715] on div "YipitData [DOMAIN_NAME] Public / Private Private Valuation $1B Company size 251…" at bounding box center [728, 618] width 761 height 335
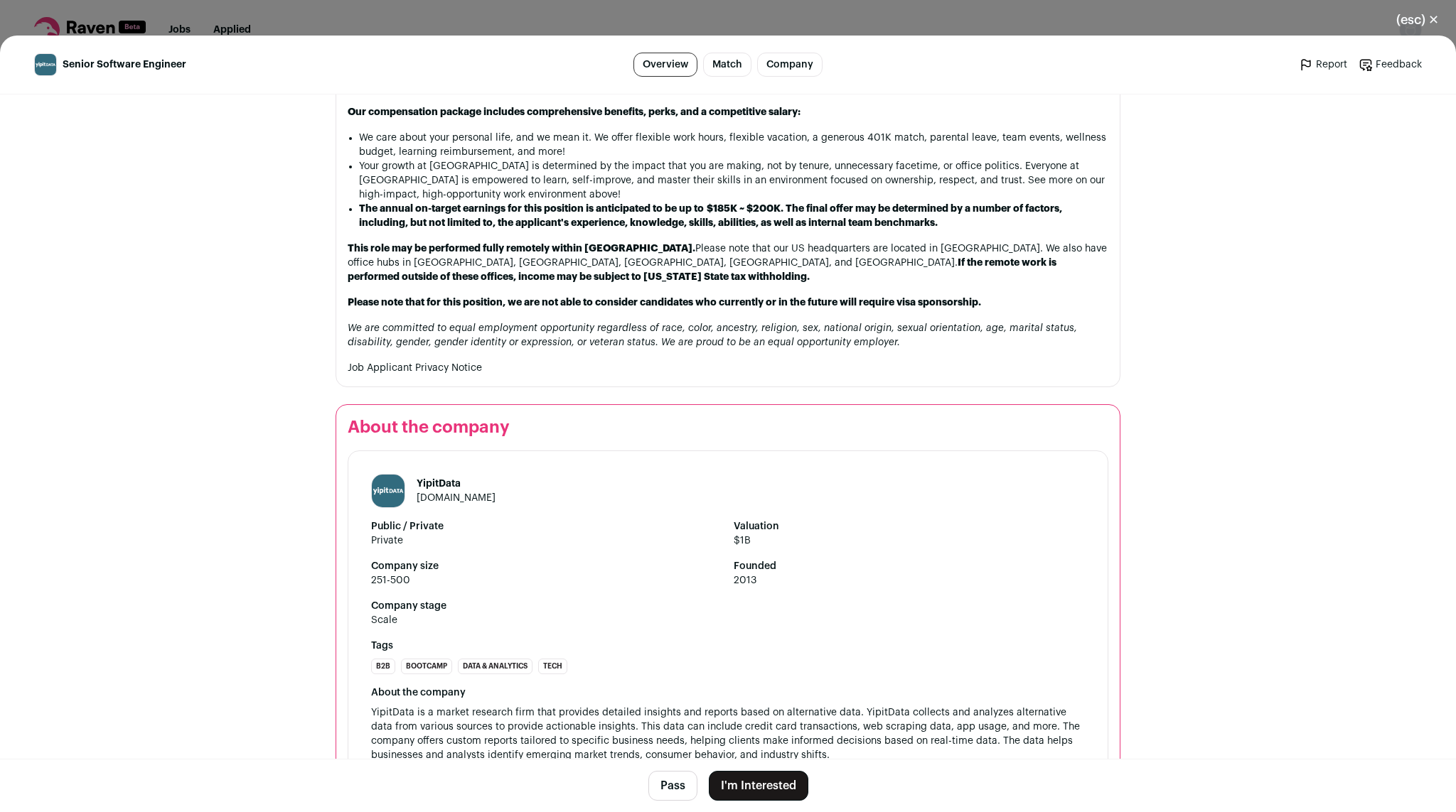
click at [639, 715] on div "YipitData [DOMAIN_NAME] Public / Private Private Valuation $1B Company size 251…" at bounding box center [728, 618] width 761 height 335
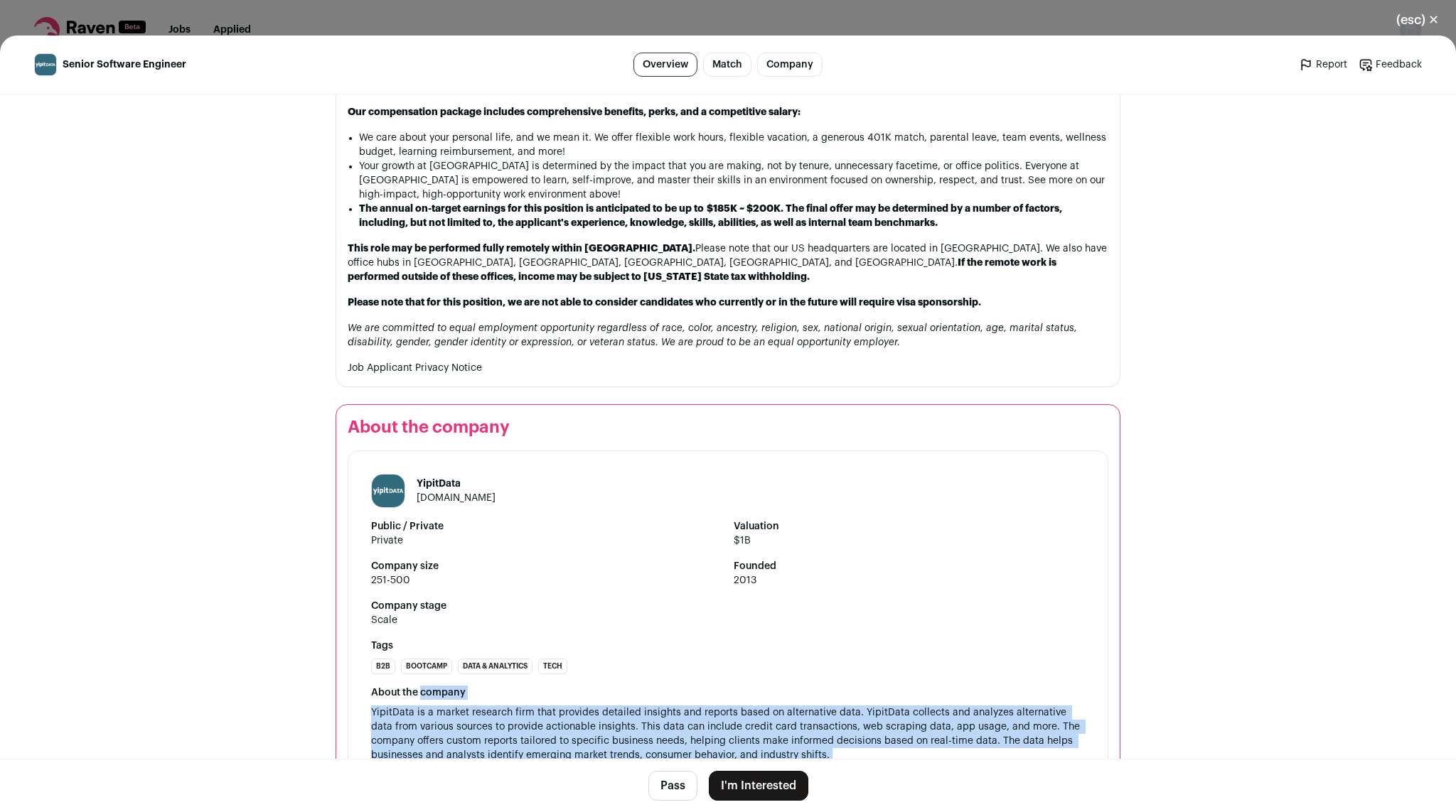
drag, startPoint x: 639, startPoint y: 715, endPoint x: 617, endPoint y: 644, distance: 74.3
click at [617, 644] on div "YipitData [DOMAIN_NAME] Public / Private Private Valuation $1B Company size 251…" at bounding box center [728, 618] width 761 height 335
click at [761, 780] on button "I'm Interested" at bounding box center [758, 785] width 99 height 29
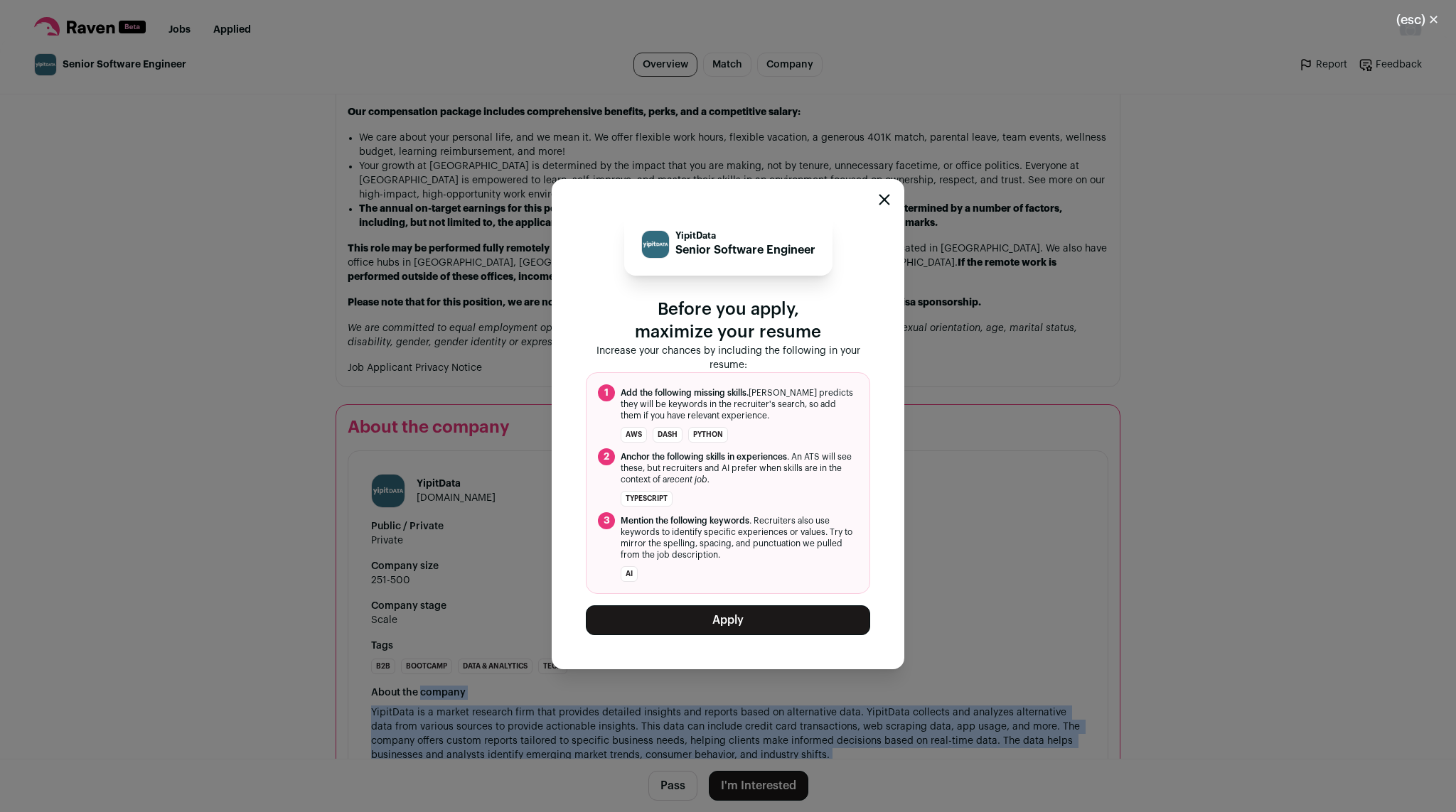
click at [715, 617] on button "Apply" at bounding box center [727, 620] width 284 height 29
